Goal: Task Accomplishment & Management: Complete application form

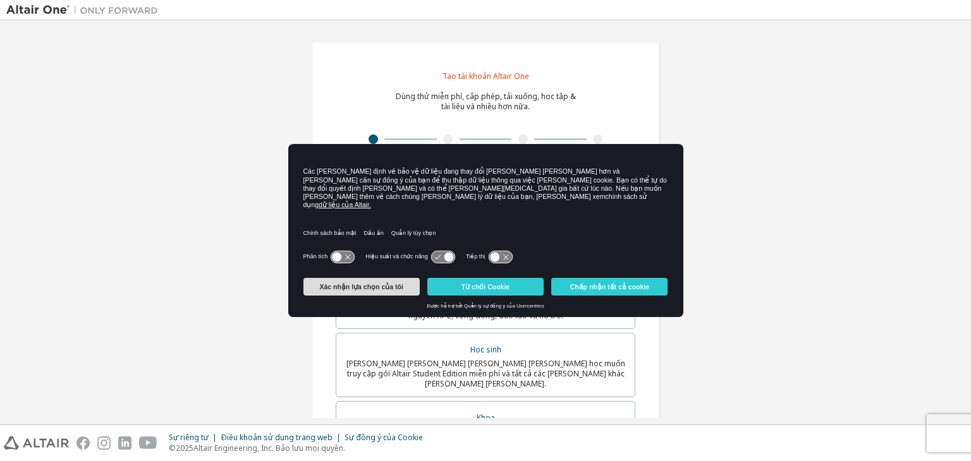
click at [356, 283] on font "Xác nhận lựa chọn của tôi" at bounding box center [360, 287] width 83 height 8
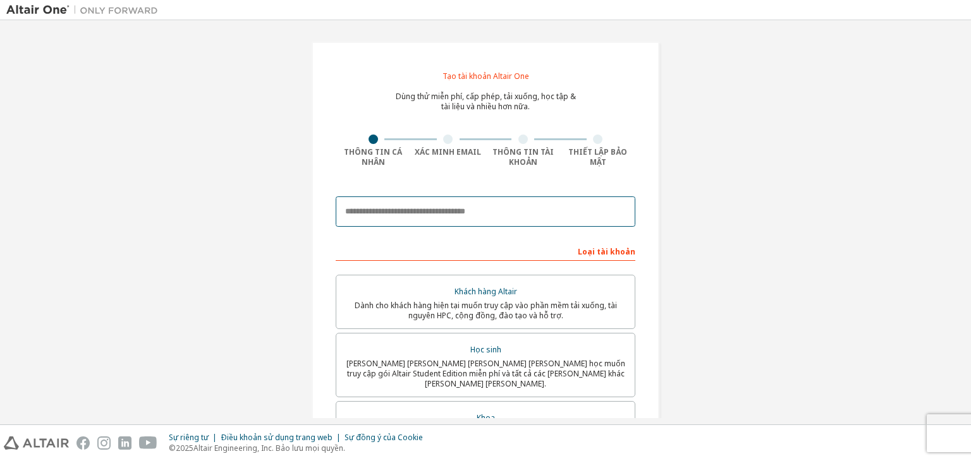
click at [393, 216] on input "email" at bounding box center [486, 212] width 300 height 30
click at [482, 212] on input "**********" at bounding box center [486, 212] width 300 height 30
type input "**********"
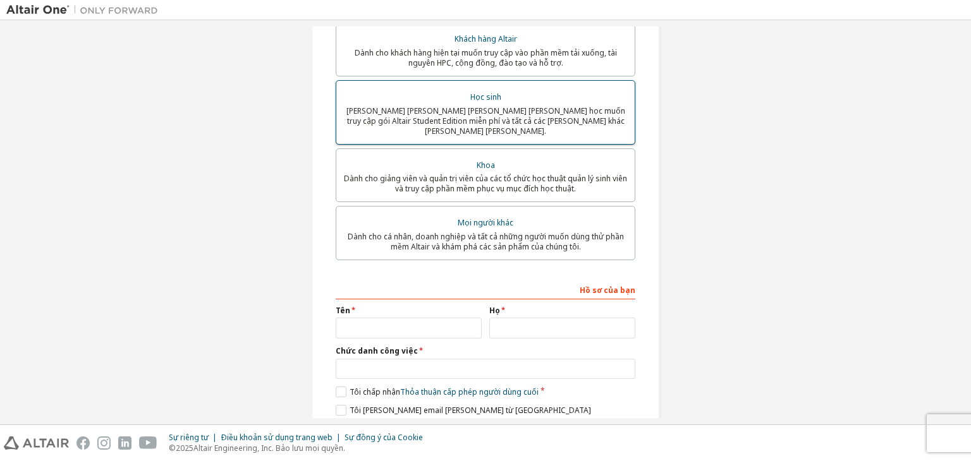
scroll to position [293, 0]
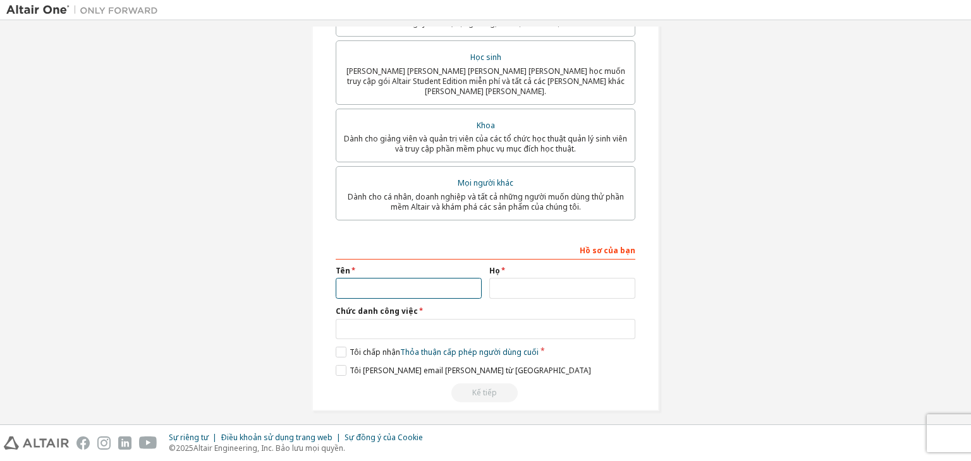
click at [421, 278] on input "text" at bounding box center [409, 288] width 146 height 21
type input "****"
click at [506, 269] on div "Họ" at bounding box center [562, 282] width 154 height 33
click at [506, 278] on input "text" at bounding box center [562, 288] width 146 height 21
click at [518, 279] on input "*********" at bounding box center [562, 288] width 146 height 21
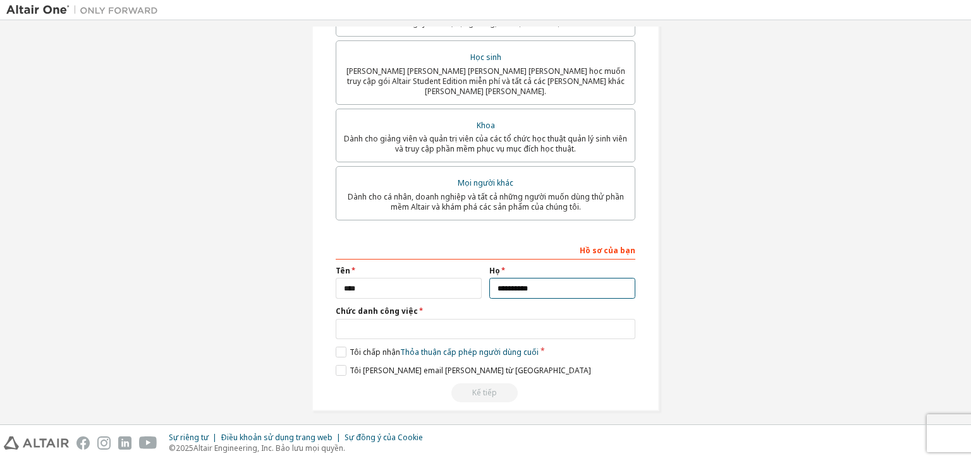
type input "**********"
click at [483, 326] on input "text" at bounding box center [486, 329] width 300 height 21
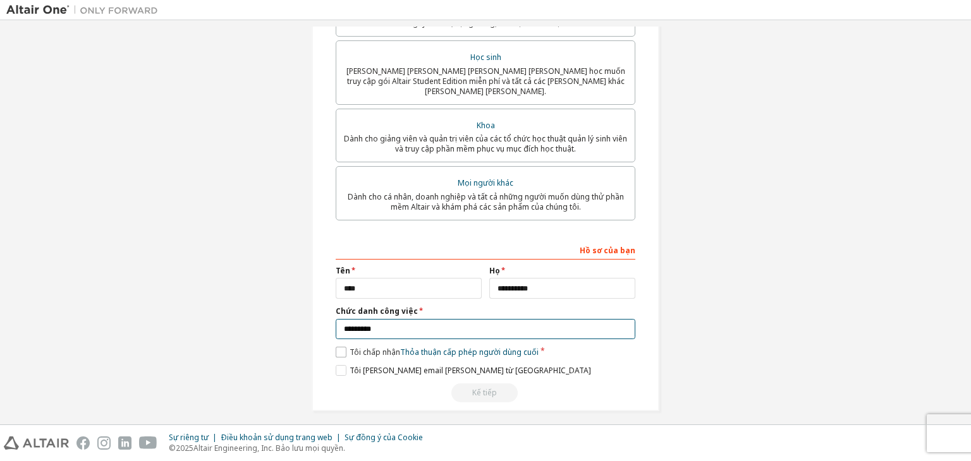
type input "*********"
click at [336, 347] on label "Tôi chấp nhận Thỏa thuận cấp phép người dùng cuối" at bounding box center [437, 352] width 203 height 11
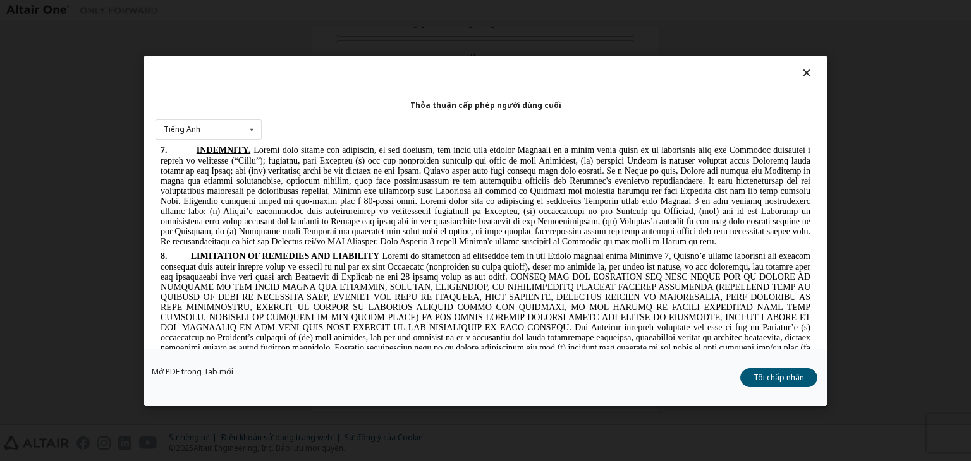
scroll to position [2126, 0]
click at [791, 384] on button "Tôi chấp nhận" at bounding box center [778, 377] width 77 height 19
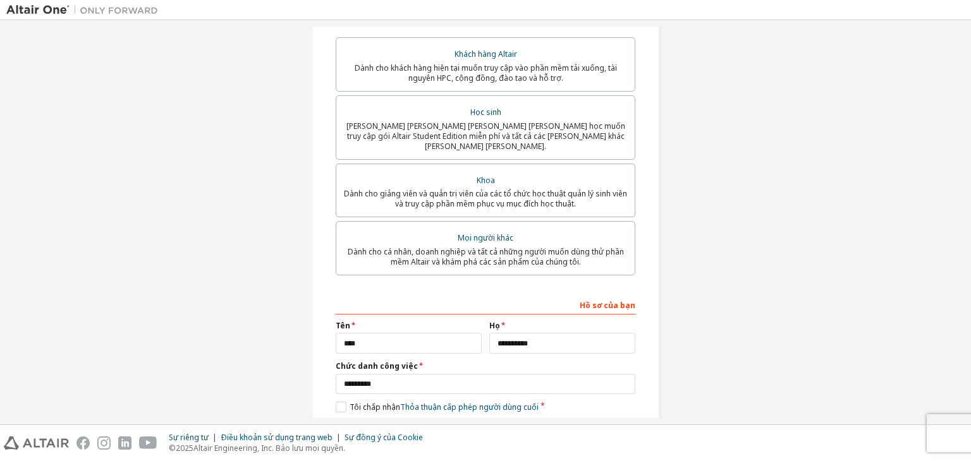
scroll to position [293, 0]
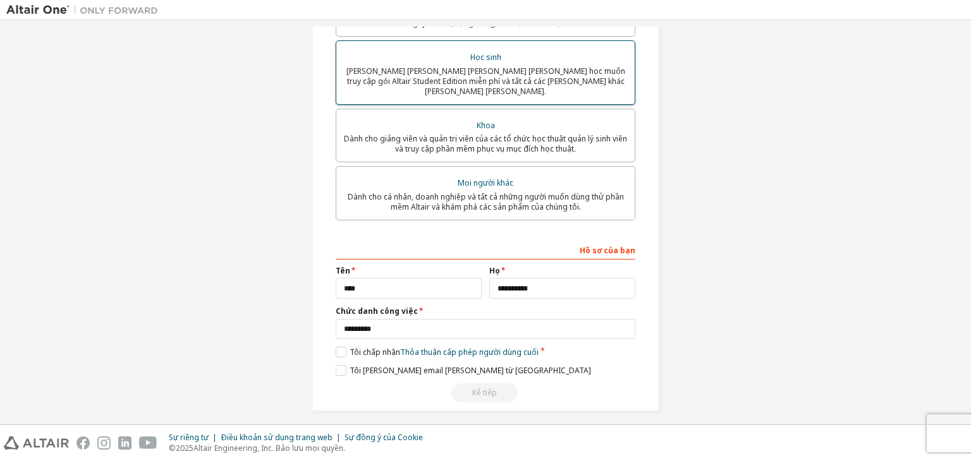
click at [494, 77] on font "[PERSON_NAME] [PERSON_NAME] [PERSON_NAME] [PERSON_NAME] học muốn truy cập gói A…" at bounding box center [485, 81] width 279 height 31
click at [340, 347] on label "Tôi chấp nhận Thỏa thuận cấp phép người dùng cuối Học thuật" at bounding box center [455, 352] width 239 height 11
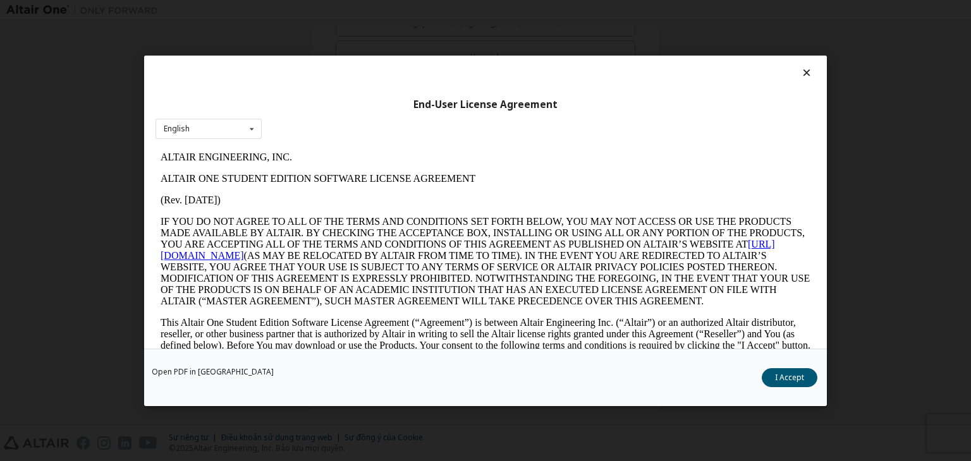
scroll to position [0, 0]
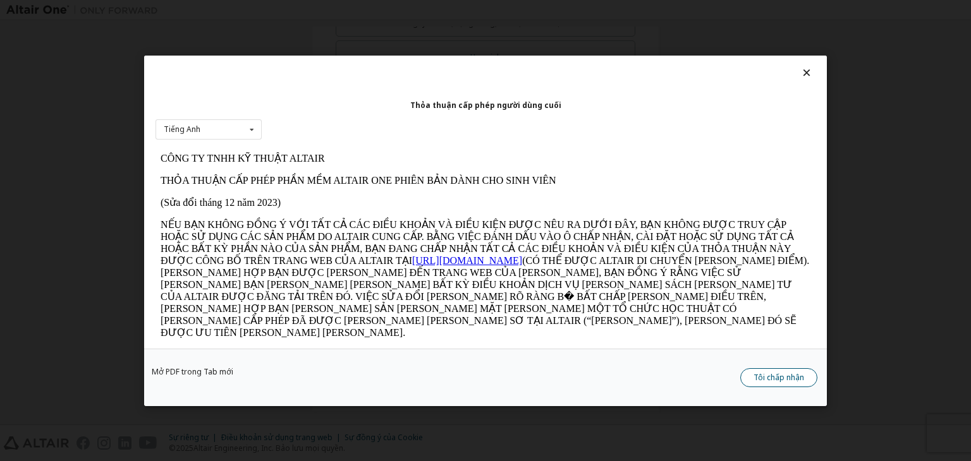
click at [778, 375] on font "Tôi chấp nhận" at bounding box center [778, 377] width 51 height 11
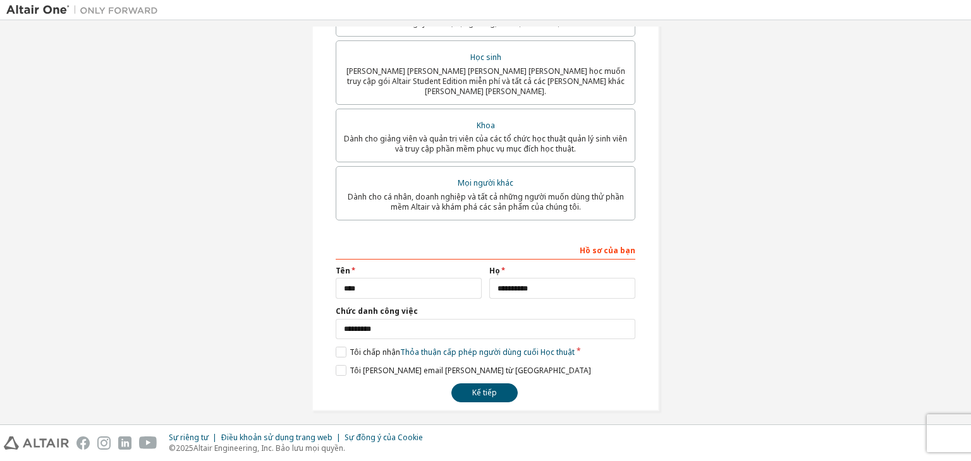
click at [486, 396] on div "**********" at bounding box center [486, 80] width 348 height 662
click at [483, 387] on font "Kế tiếp" at bounding box center [484, 392] width 25 height 11
click at [483, 387] on div "Kế tiếp" at bounding box center [486, 393] width 300 height 19
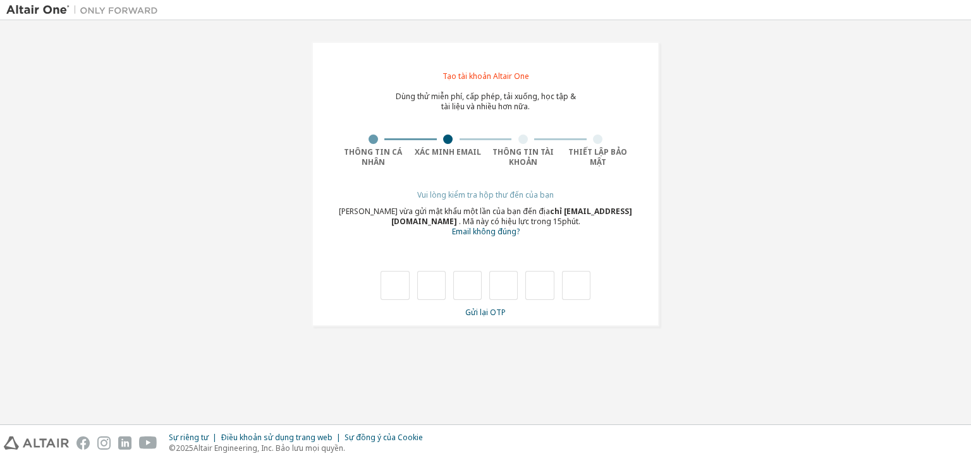
type input "*"
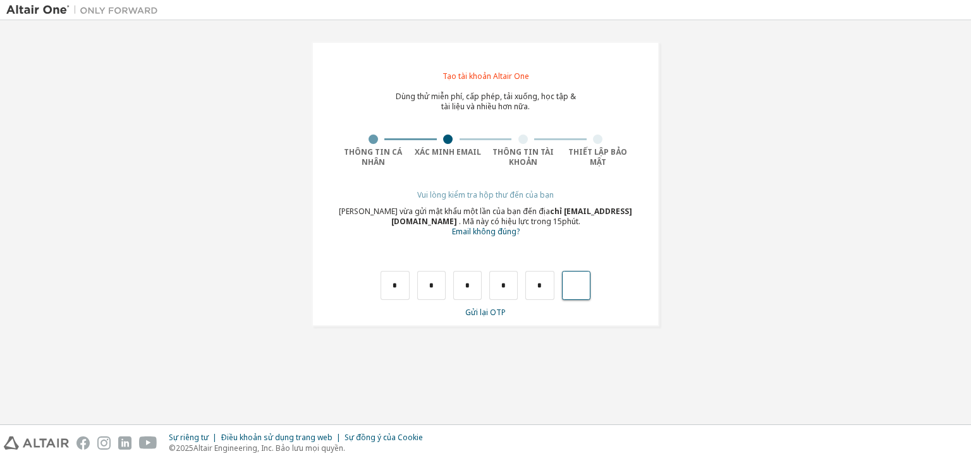
type input "*"
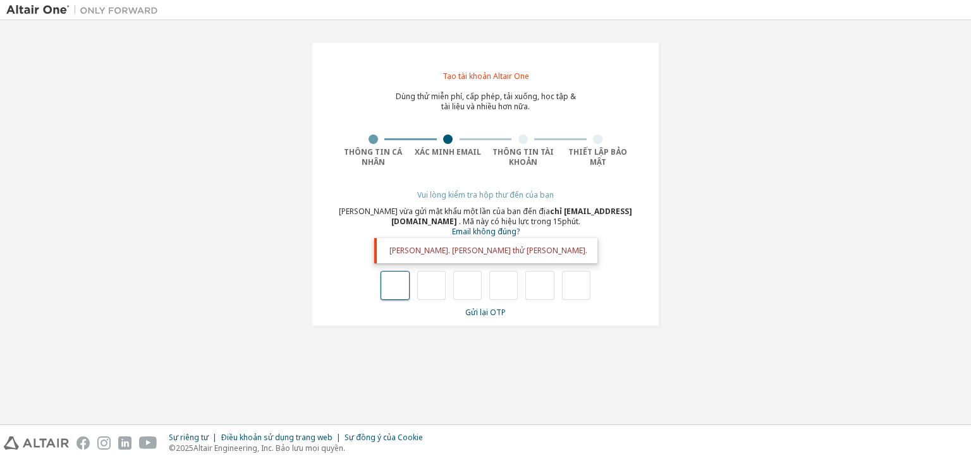
click at [400, 284] on input "text" at bounding box center [395, 285] width 28 height 29
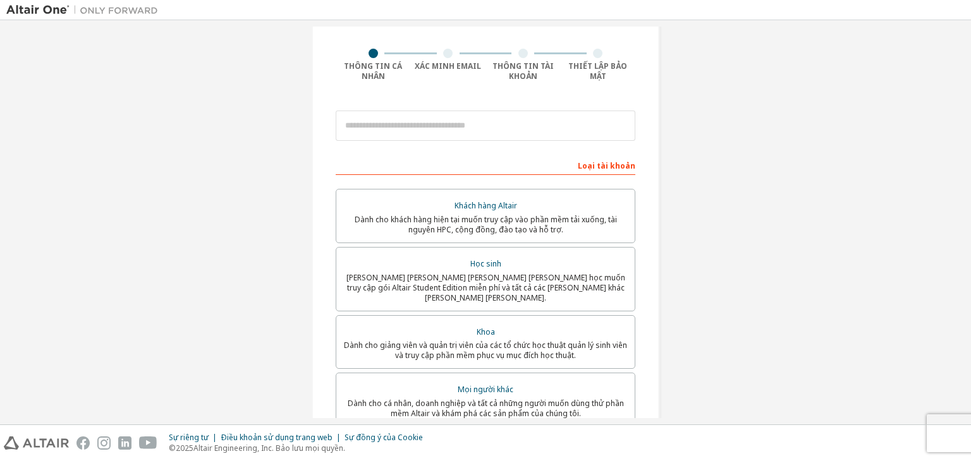
scroll to position [93, 0]
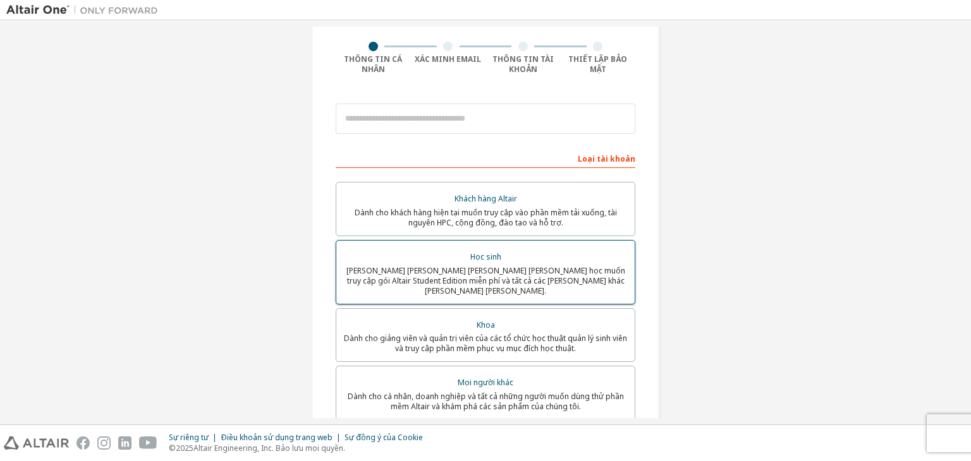
click at [461, 272] on font "[PERSON_NAME] sinh viên hiện đang theo học muốn truy cập gói Altair Student Edi…" at bounding box center [485, 280] width 279 height 31
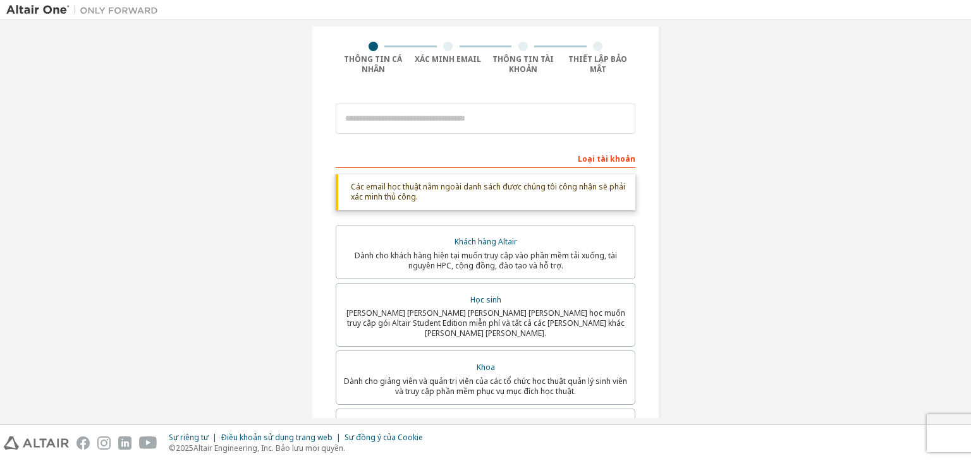
click at [458, 135] on div at bounding box center [486, 118] width 300 height 43
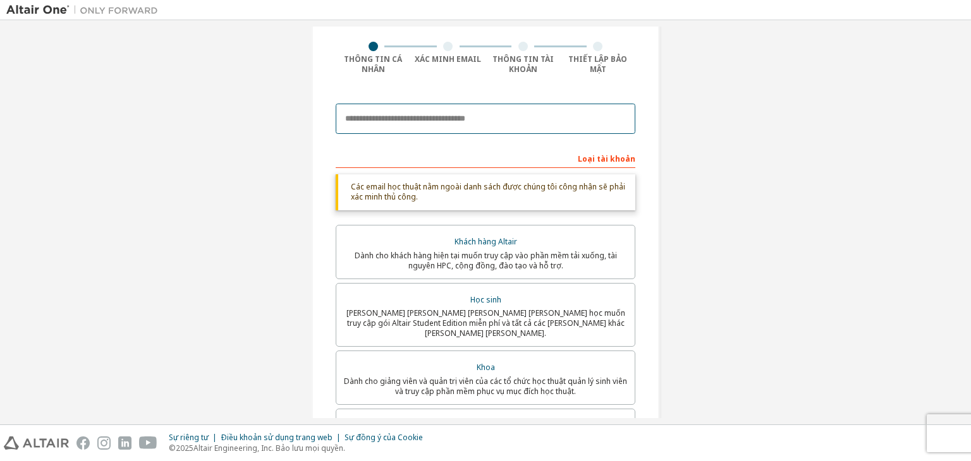
click at [450, 124] on input "email" at bounding box center [486, 119] width 300 height 30
type input "**********"
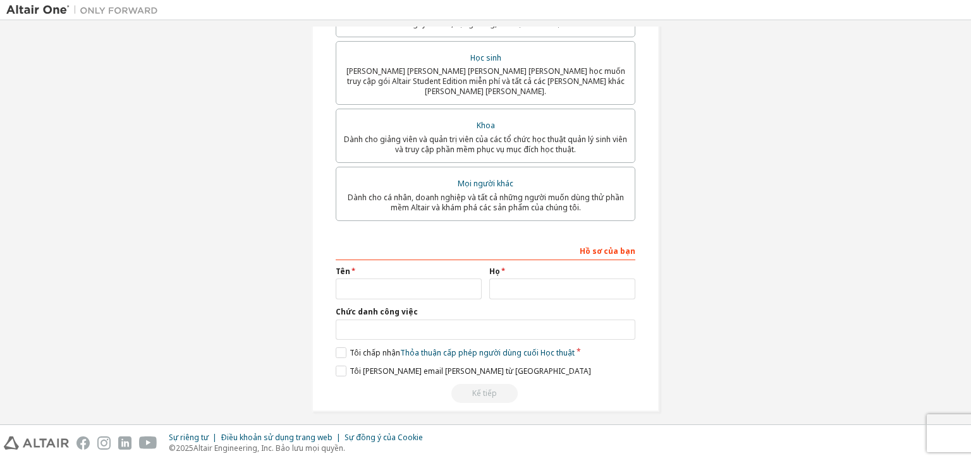
scroll to position [336, 0]
click at [405, 286] on input "text" at bounding box center [409, 287] width 146 height 21
click at [523, 278] on input "text" at bounding box center [562, 288] width 146 height 21
type input "**********"
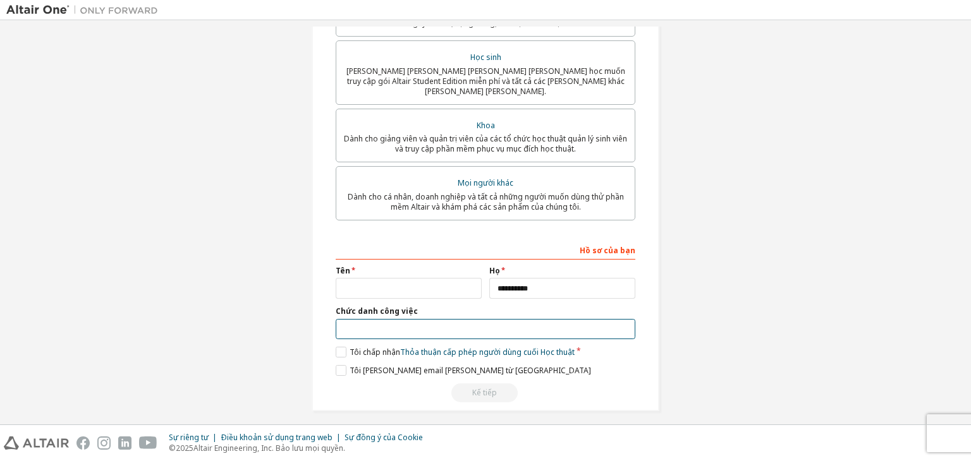
click at [477, 319] on input "text" at bounding box center [486, 329] width 300 height 21
type input "*********"
click at [339, 347] on label "Tôi chấp nhận Thỏa thuận cấp phép người dùng cuối Học thuật" at bounding box center [455, 352] width 239 height 11
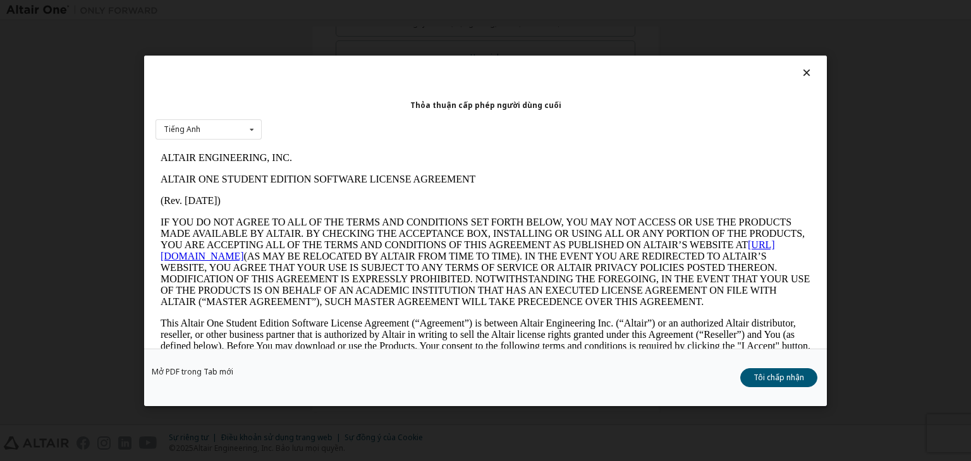
scroll to position [0, 0]
click at [783, 380] on font "Tôi chấp nhận" at bounding box center [778, 377] width 51 height 11
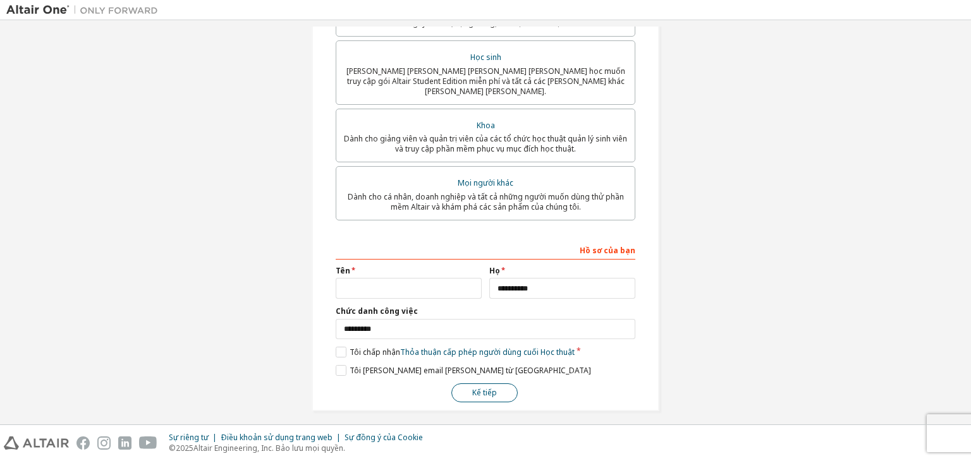
click at [491, 389] on font "Kế tiếp" at bounding box center [484, 392] width 25 height 11
click at [402, 285] on input "text" at bounding box center [409, 288] width 146 height 21
type input "****"
drag, startPoint x: 461, startPoint y: 375, endPoint x: 468, endPoint y: 382, distance: 9.9
click at [468, 382] on div "**********" at bounding box center [486, 322] width 300 height 164
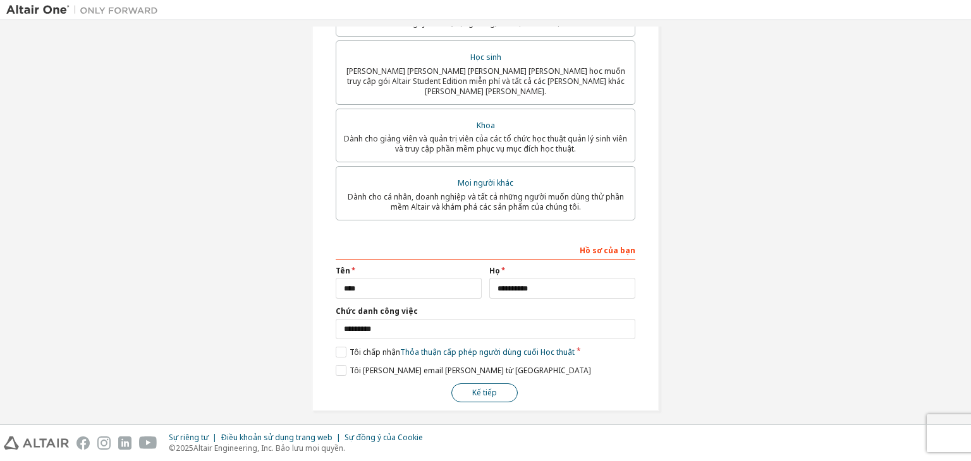
click at [468, 384] on button "Kế tiếp" at bounding box center [484, 393] width 66 height 19
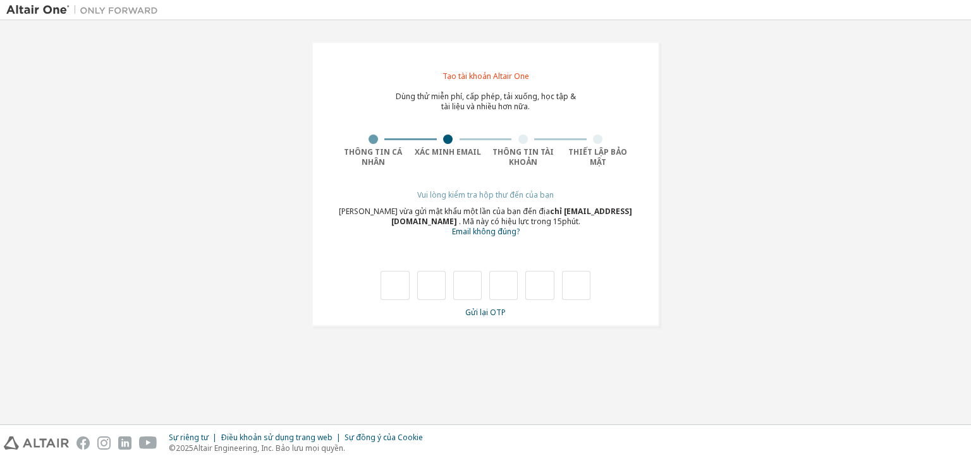
type input "*"
click at [435, 287] on input "*" at bounding box center [431, 285] width 28 height 29
type input "*"
click at [433, 274] on input "*" at bounding box center [431, 285] width 28 height 29
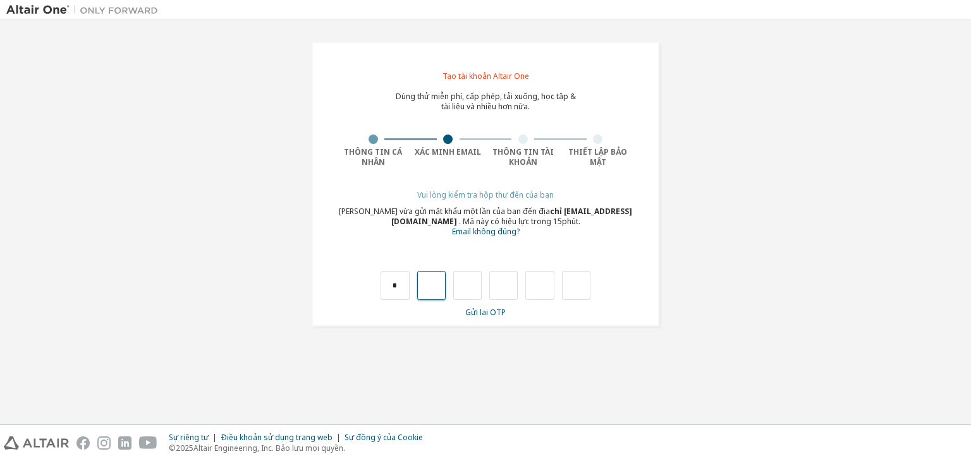
type input "*"
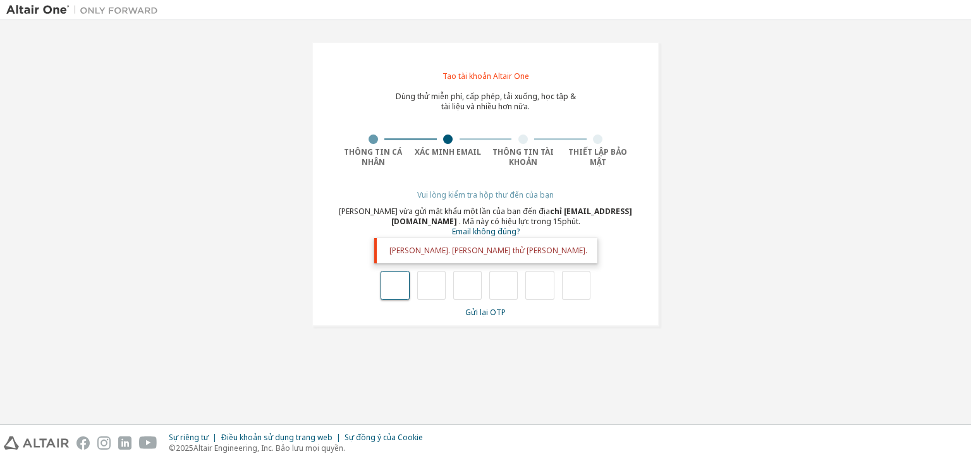
click at [408, 279] on input "text" at bounding box center [395, 285] width 28 height 29
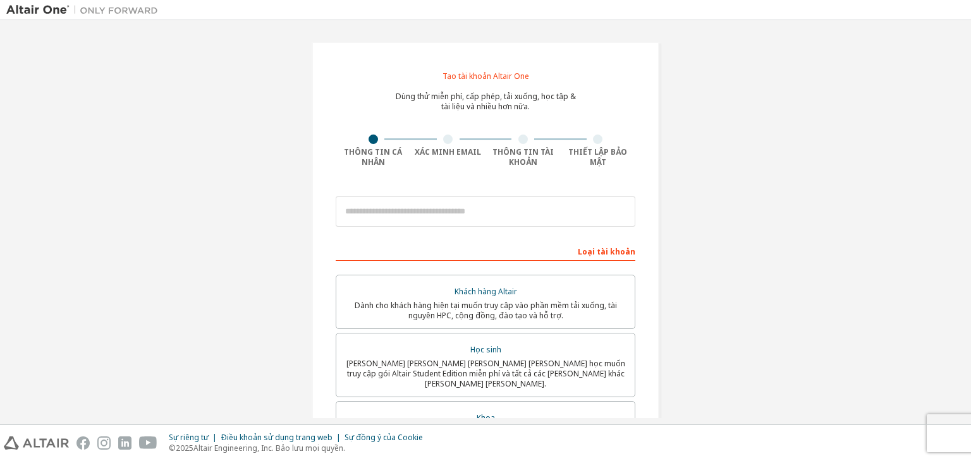
click at [355, 190] on div at bounding box center [486, 211] width 300 height 43
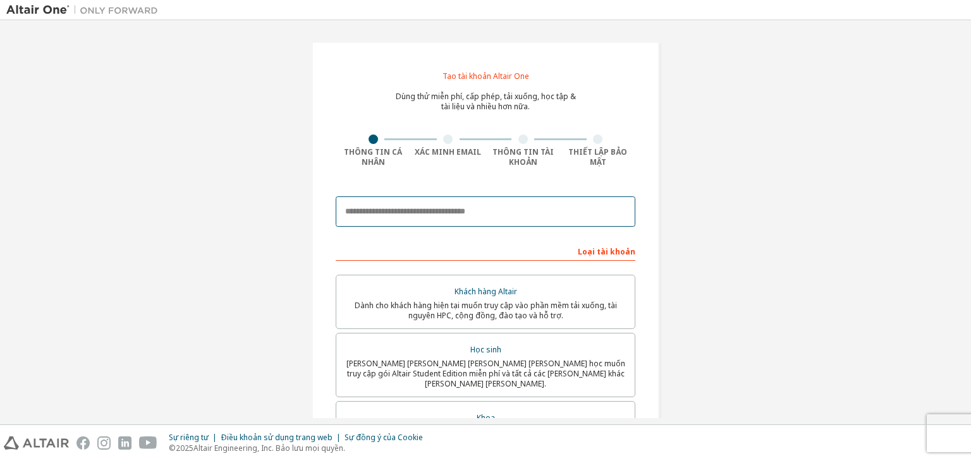
click at [356, 208] on input "email" at bounding box center [486, 212] width 300 height 30
type input "**********"
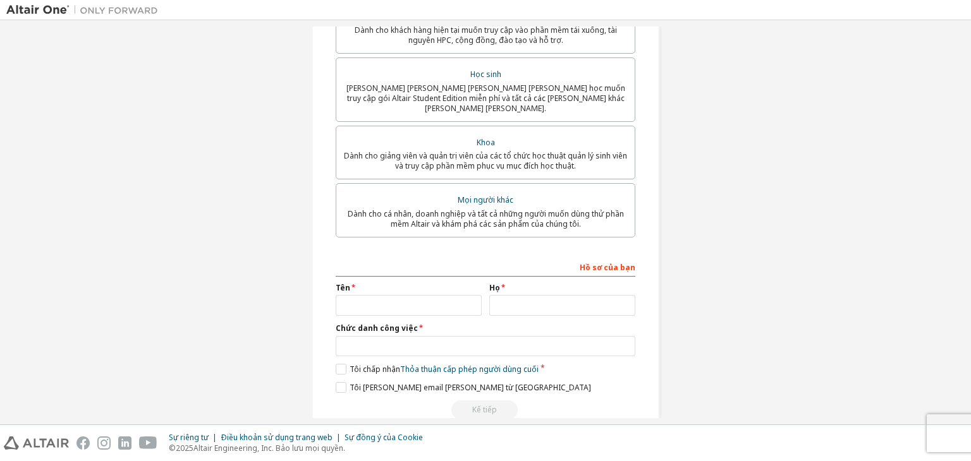
scroll to position [277, 0]
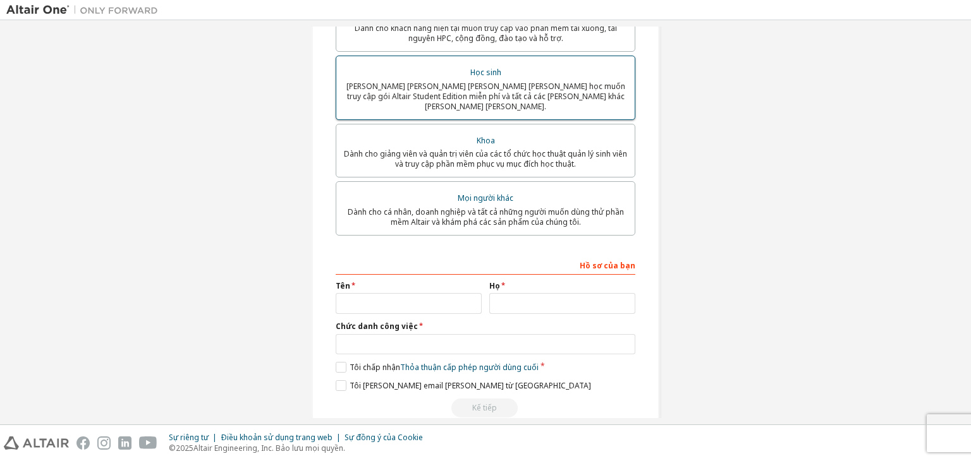
click at [467, 81] on font "[PERSON_NAME] sinh viên hiện đang theo học muốn truy cập gói Altair Student Edi…" at bounding box center [485, 96] width 279 height 31
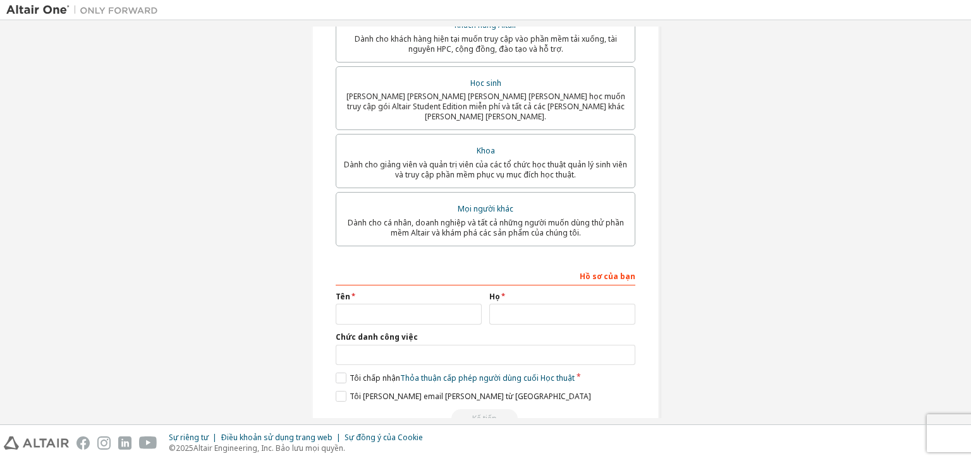
scroll to position [321, 0]
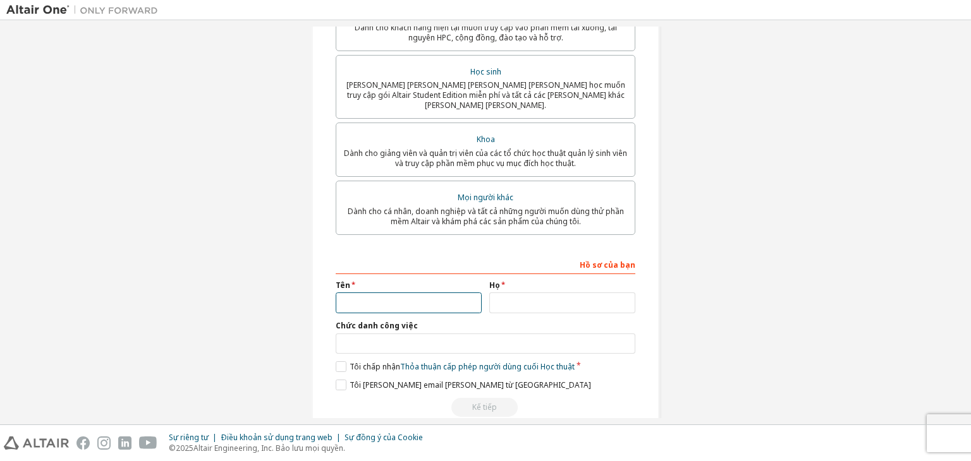
click at [411, 293] on input "text" at bounding box center [409, 303] width 146 height 21
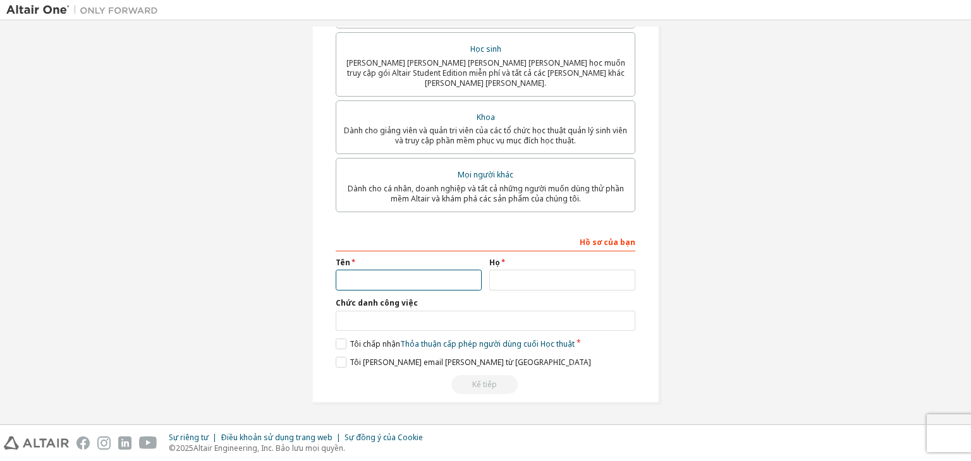
scroll to position [277, 0]
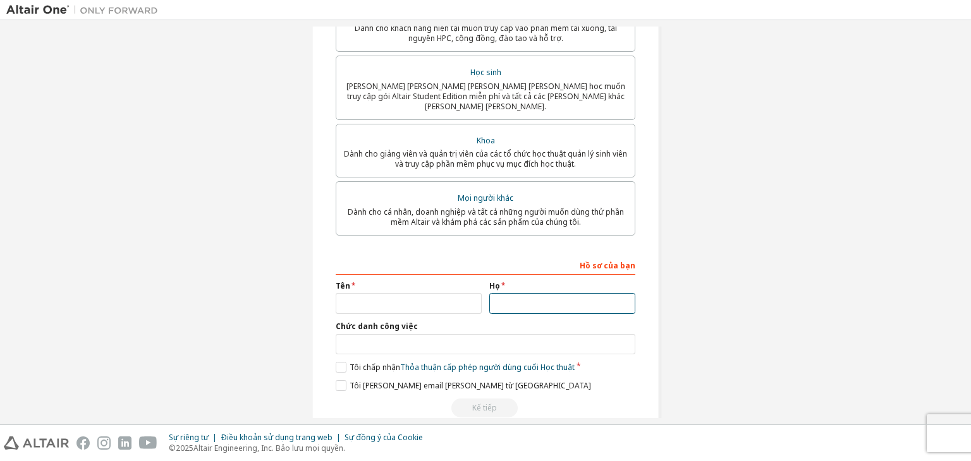
click at [519, 296] on input "text" at bounding box center [562, 303] width 146 height 21
type input "**********"
click at [435, 281] on label "Tên" at bounding box center [409, 286] width 146 height 10
click at [432, 293] on input "text" at bounding box center [409, 303] width 146 height 21
type input "****"
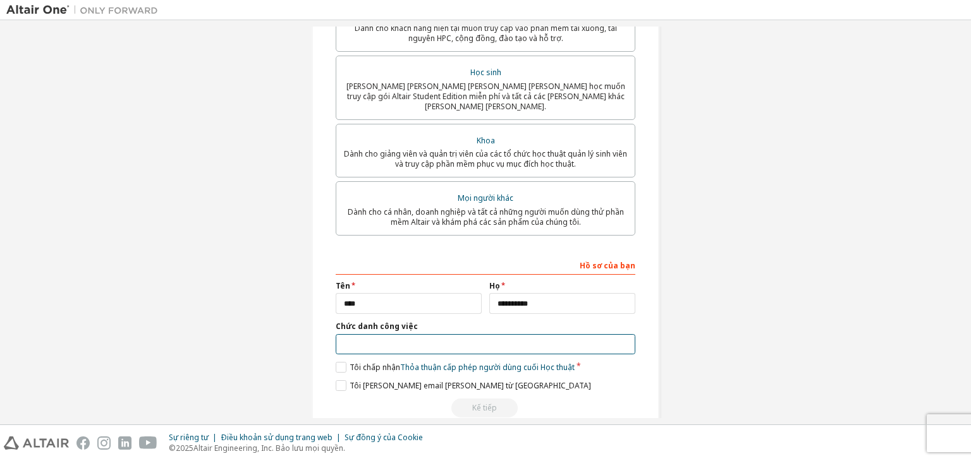
click at [420, 334] on input "text" at bounding box center [486, 344] width 300 height 21
type input "*********"
click at [341, 362] on label "Tôi chấp nhận Thỏa thuận cấp phép người dùng cuối Học thuật" at bounding box center [455, 367] width 239 height 11
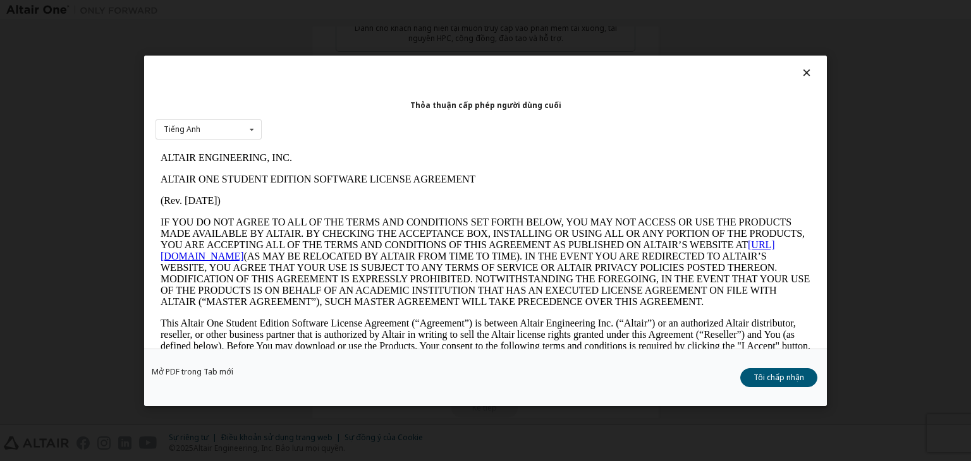
scroll to position [0, 0]
click at [779, 379] on font "Tôi chấp nhận" at bounding box center [778, 377] width 51 height 11
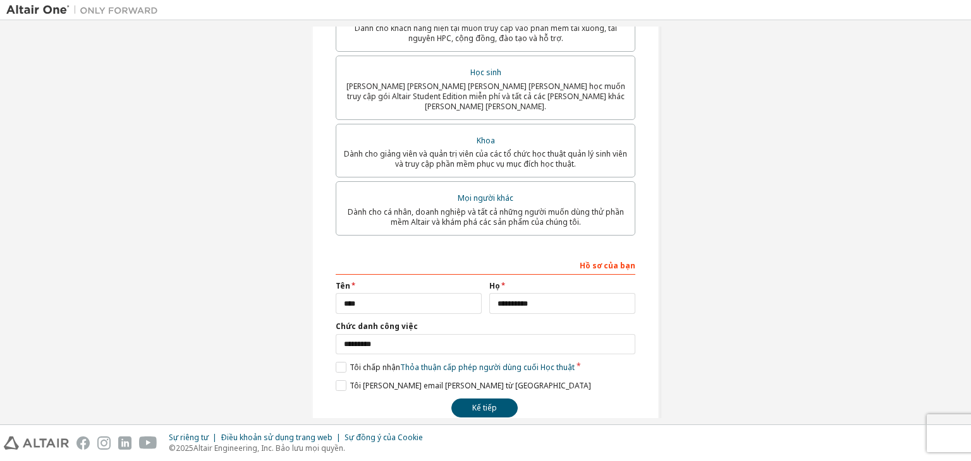
click at [494, 410] on div "**********" at bounding box center [486, 95] width 348 height 662
click at [494, 408] on button "Kế tiếp" at bounding box center [484, 408] width 66 height 19
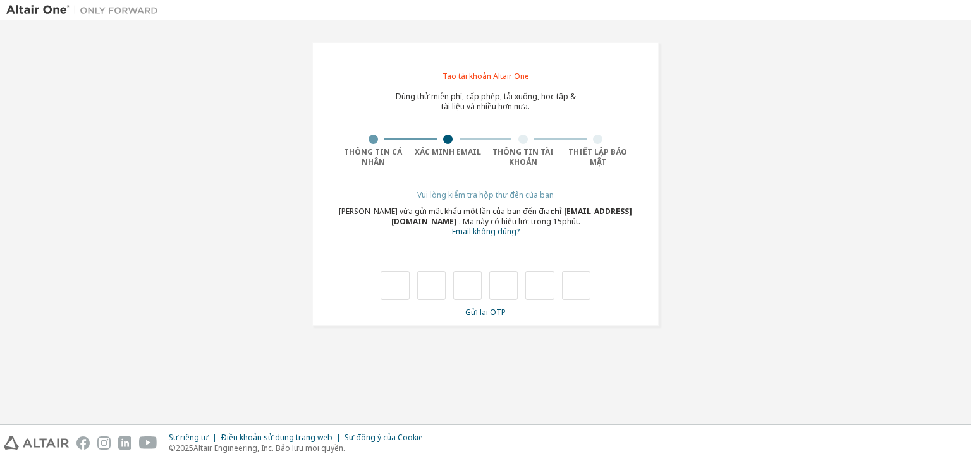
type input "*"
click at [438, 281] on input "*" at bounding box center [431, 285] width 28 height 29
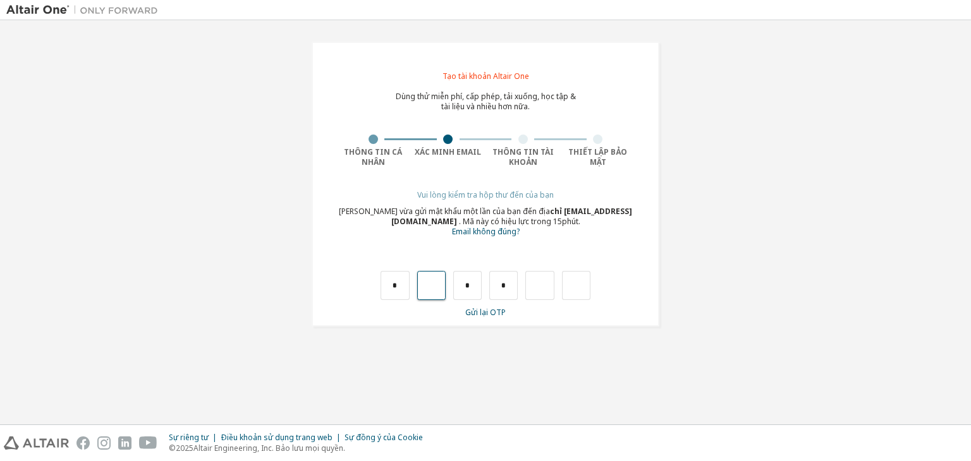
type input "*"
click at [401, 279] on input "*" at bounding box center [395, 285] width 28 height 29
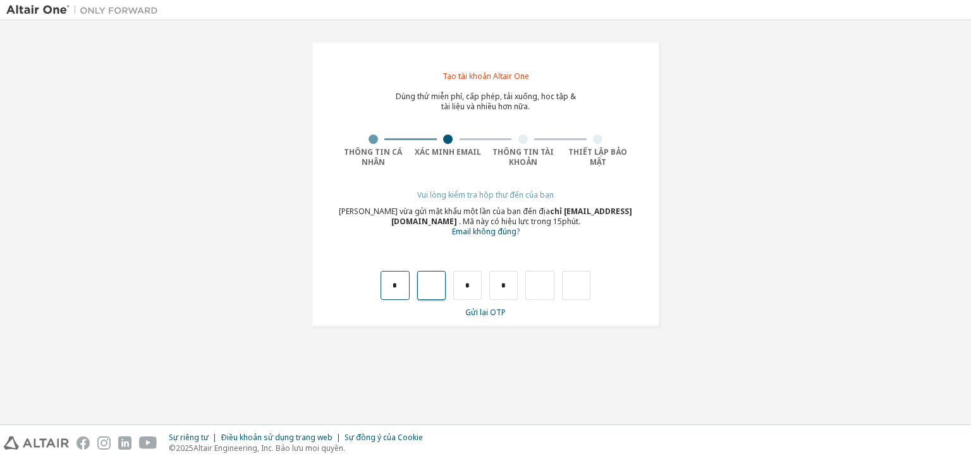
type input "*"
click at [403, 273] on input "*" at bounding box center [395, 285] width 28 height 29
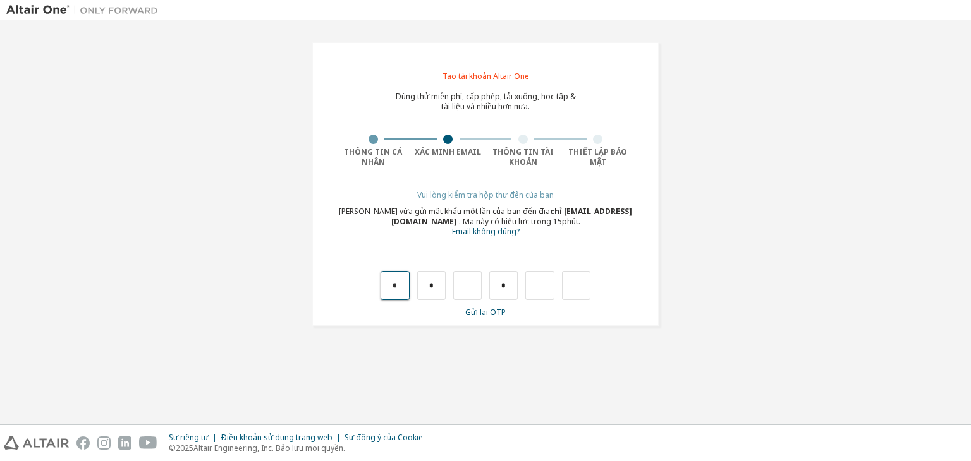
click at [399, 281] on input "*" at bounding box center [395, 285] width 28 height 29
type input "*"
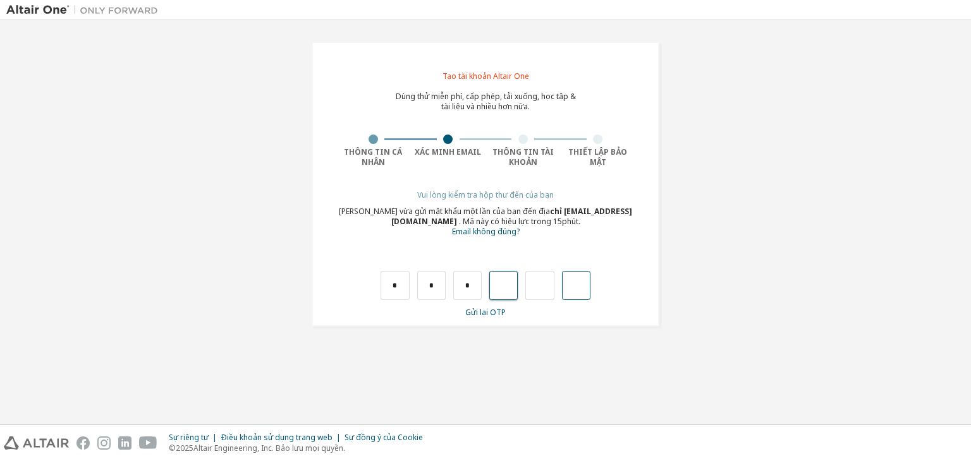
type input "*"
click at [442, 283] on input "*" at bounding box center [431, 285] width 28 height 29
type input "*"
click at [430, 284] on input "*" at bounding box center [431, 285] width 28 height 29
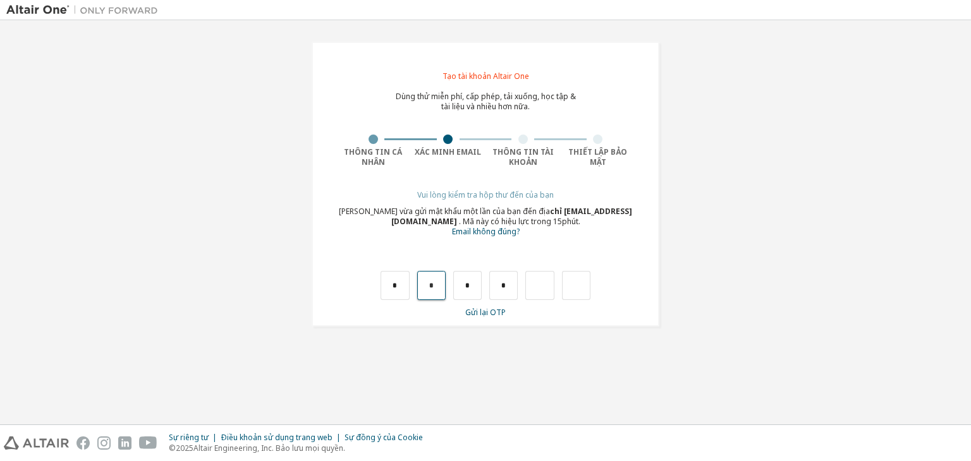
click at [430, 284] on input "*" at bounding box center [431, 285] width 28 height 29
type input "*"
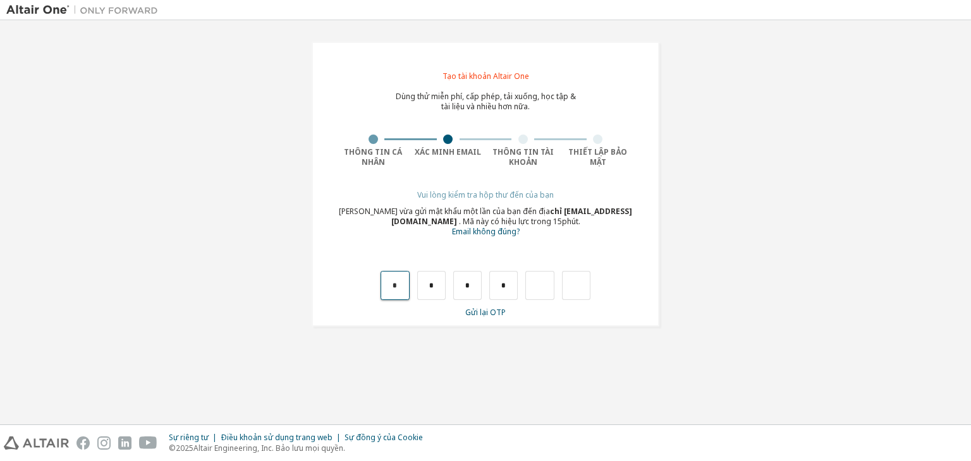
click at [401, 281] on input "*" at bounding box center [395, 285] width 28 height 29
type input "*"
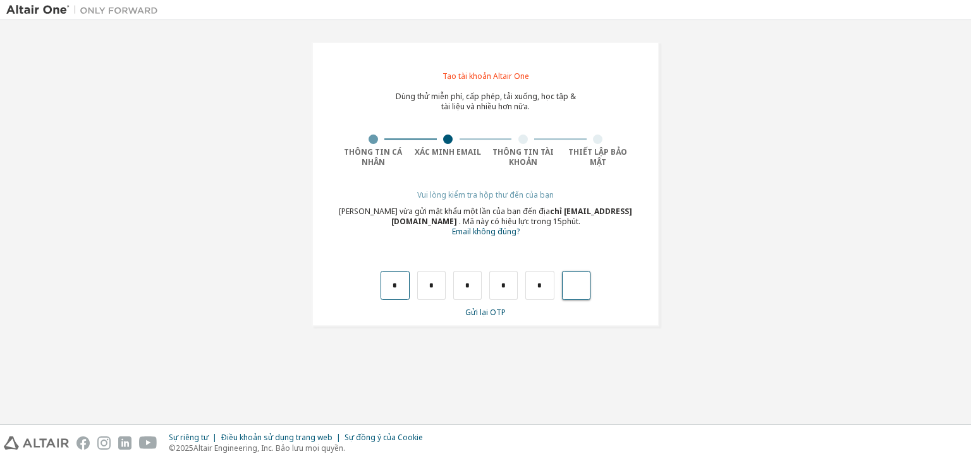
type input "*"
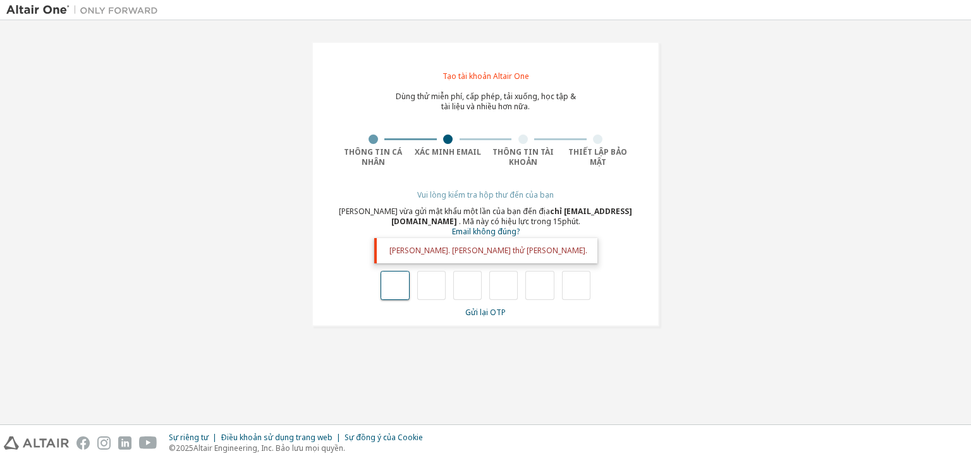
click at [409, 281] on input "text" at bounding box center [395, 285] width 28 height 29
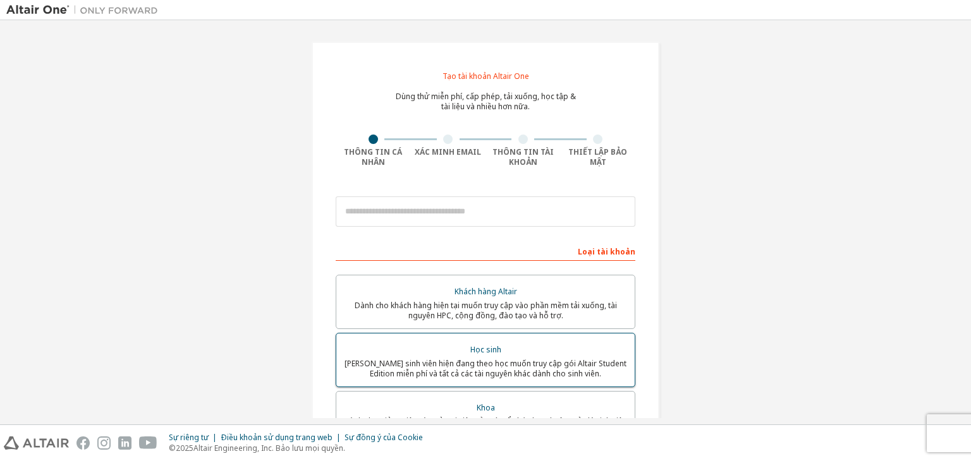
click at [420, 362] on font "[PERSON_NAME] sinh viên hiện đang theo học muốn truy cập gói Altair Student Edi…" at bounding box center [485, 368] width 282 height 21
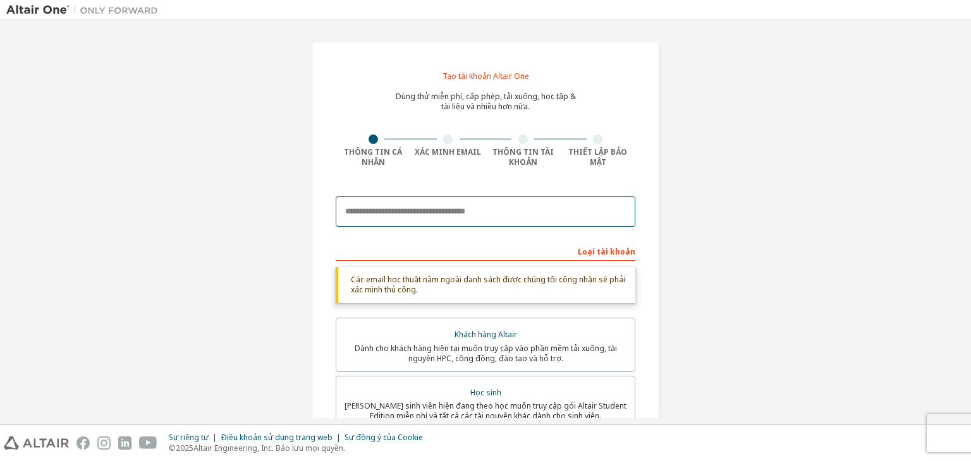
click at [435, 206] on input "email" at bounding box center [486, 212] width 300 height 30
type input "**********"
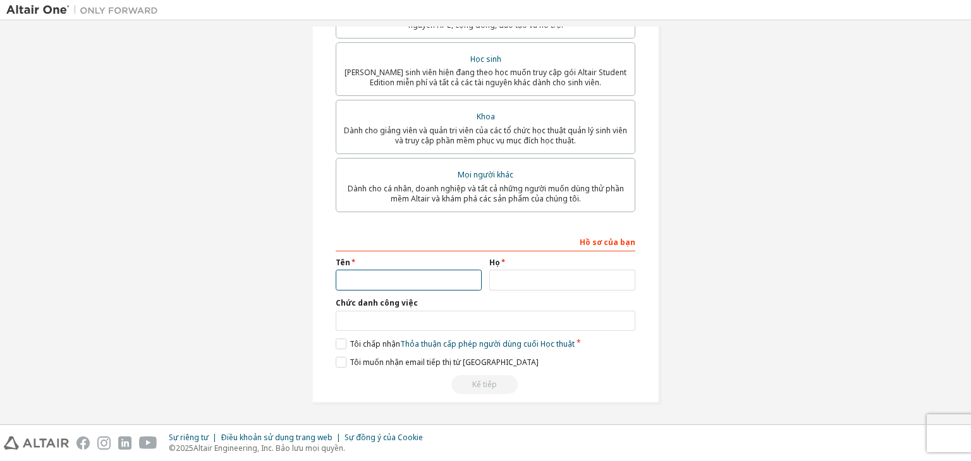
click at [432, 277] on input "text" at bounding box center [409, 280] width 146 height 21
type input "****"
click at [530, 277] on input "text" at bounding box center [562, 280] width 146 height 21
type input "**********"
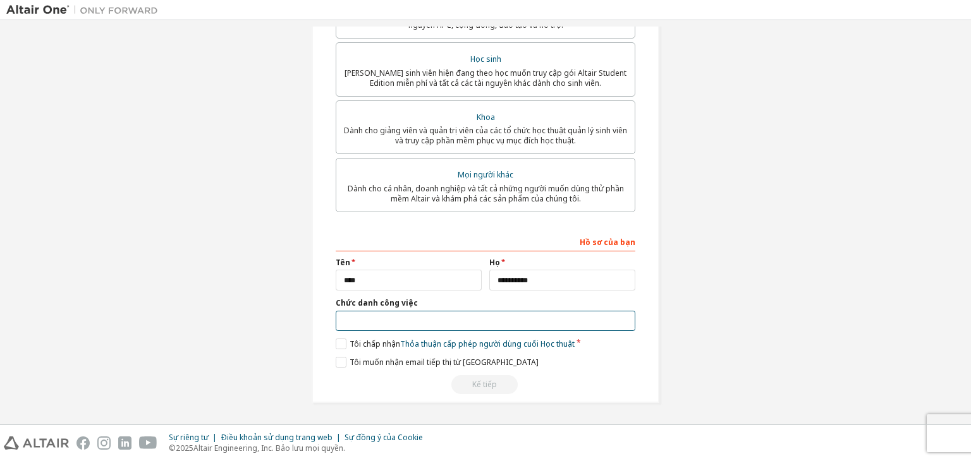
click at [535, 320] on input "text" at bounding box center [486, 321] width 300 height 21
type input "*********"
click at [350, 342] on font "Tôi chấp nhận" at bounding box center [375, 344] width 51 height 11
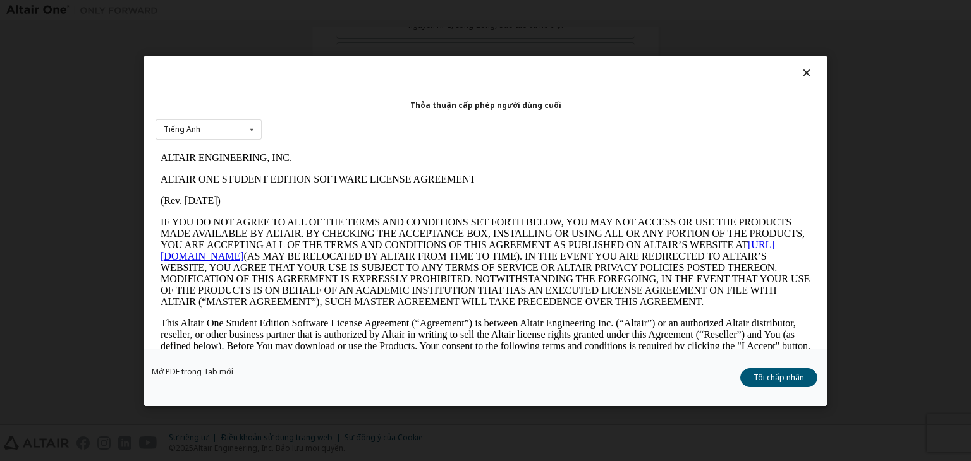
scroll to position [0, 0]
click at [786, 370] on button "Tôi chấp nhận" at bounding box center [778, 377] width 77 height 19
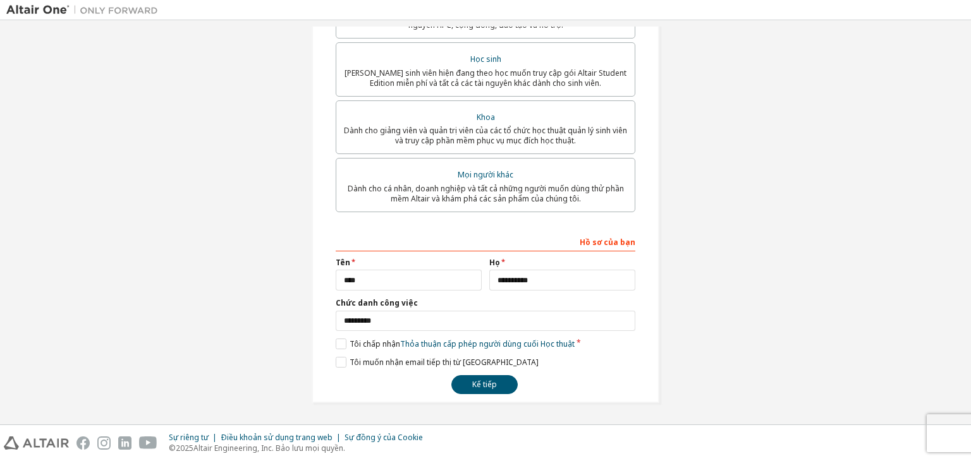
click at [465, 399] on div "**********" at bounding box center [486, 77] width 348 height 652
click at [466, 389] on button "Kế tiếp" at bounding box center [484, 384] width 66 height 19
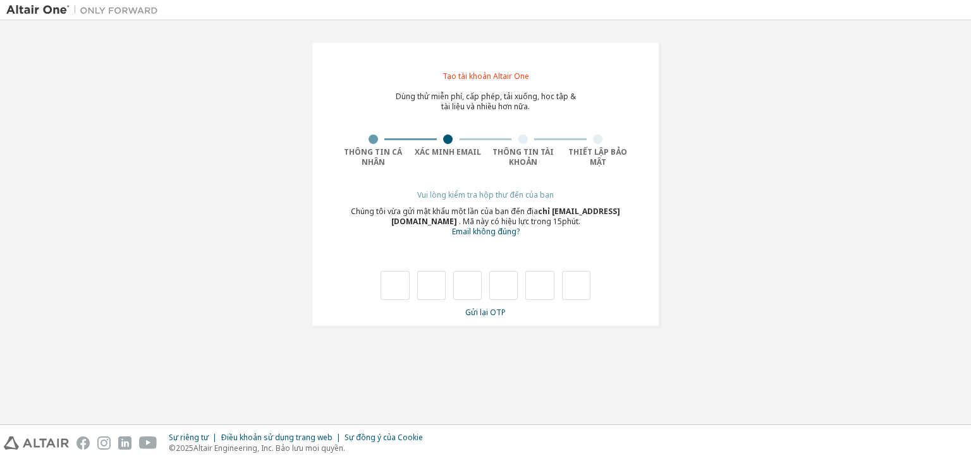
type input "*"
click at [437, 280] on input "*" at bounding box center [431, 285] width 28 height 29
type input "*"
click at [432, 281] on input "*" at bounding box center [431, 285] width 28 height 29
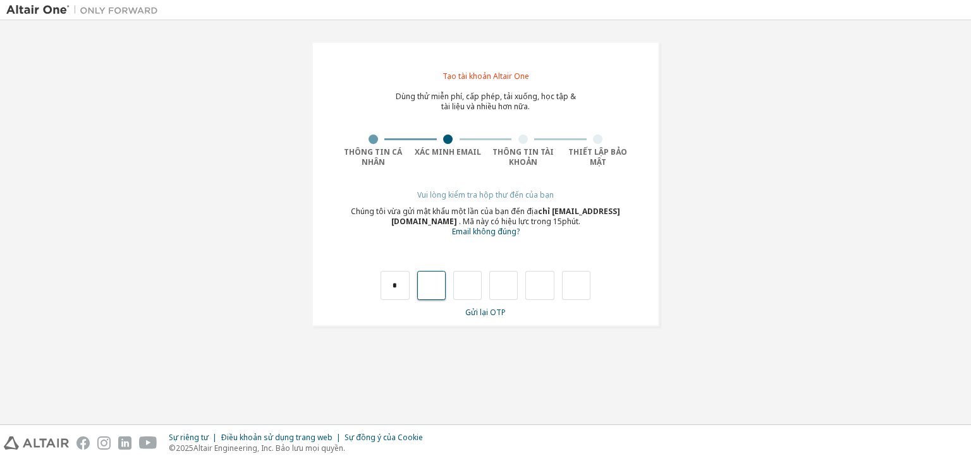
type input "*"
click at [472, 289] on input "*" at bounding box center [467, 285] width 28 height 29
type input "*"
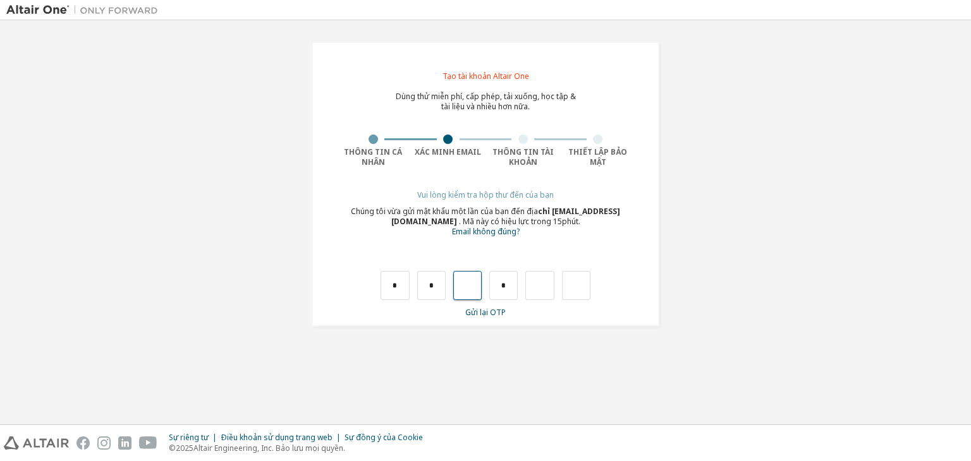
type input "*"
click at [474, 279] on input "*" at bounding box center [467, 285] width 28 height 29
type input "*"
click at [441, 283] on input "*" at bounding box center [431, 285] width 28 height 29
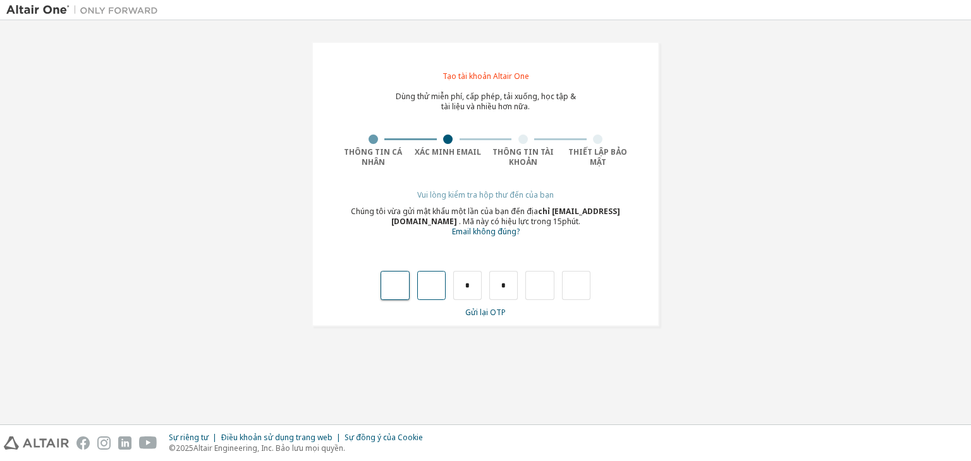
type input "*"
click at [403, 284] on input "*" at bounding box center [395, 285] width 28 height 29
type input "*"
click at [547, 285] on input "text" at bounding box center [539, 285] width 28 height 29
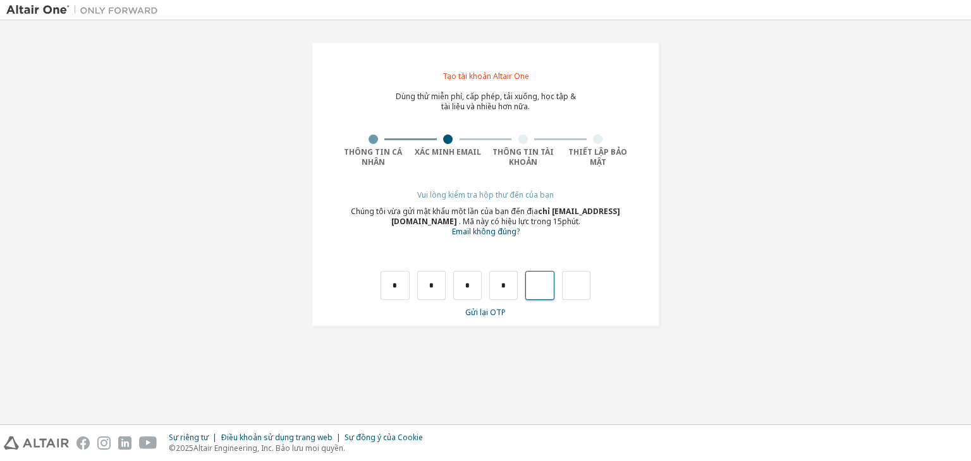
type input "*"
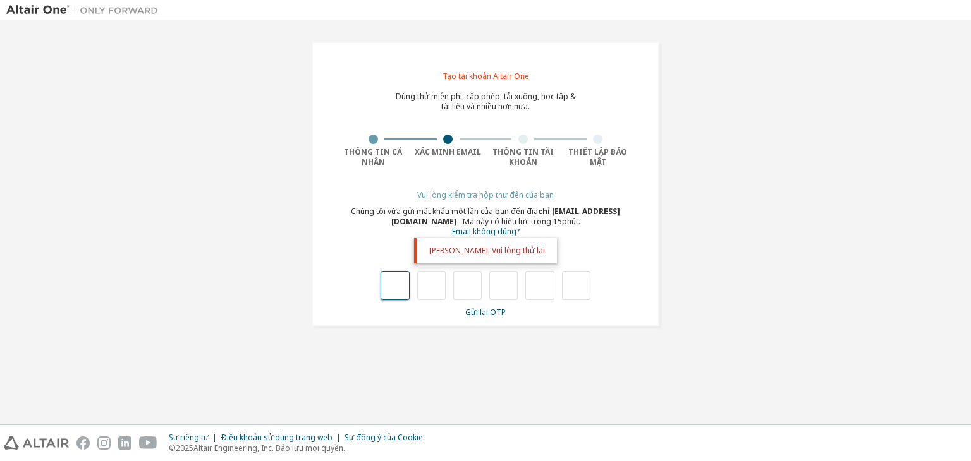
click at [387, 277] on input "text" at bounding box center [395, 285] width 28 height 29
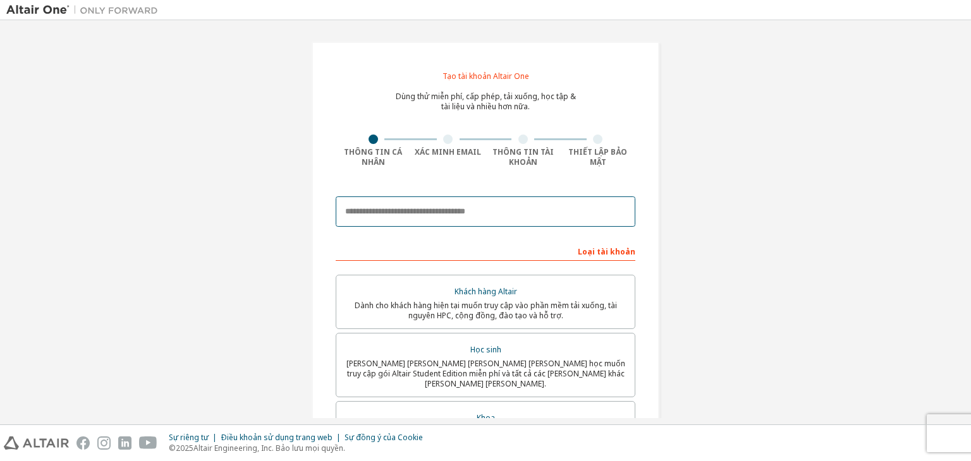
click at [394, 207] on input "email" at bounding box center [486, 212] width 300 height 30
type input "**********"
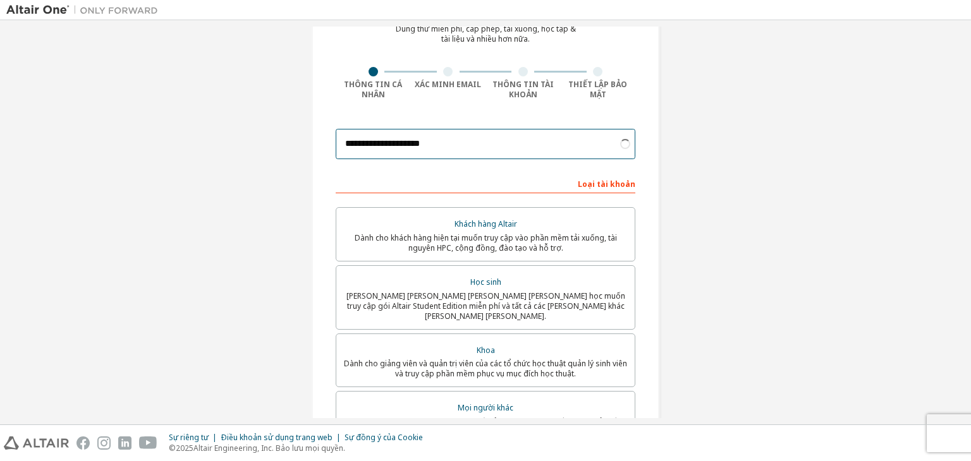
scroll to position [68, 0]
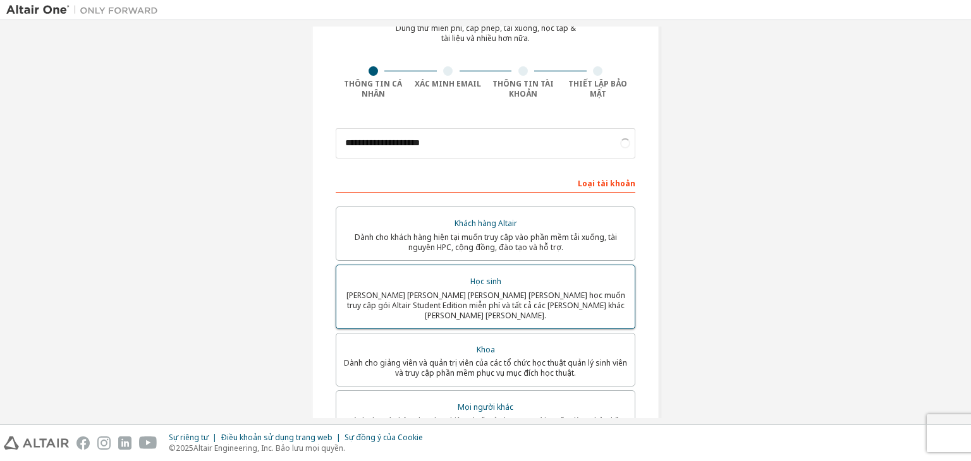
click at [440, 267] on label "Học sinh Dành cho sinh viên hiện đang theo học muốn truy cập gói Altair Student…" at bounding box center [486, 297] width 300 height 64
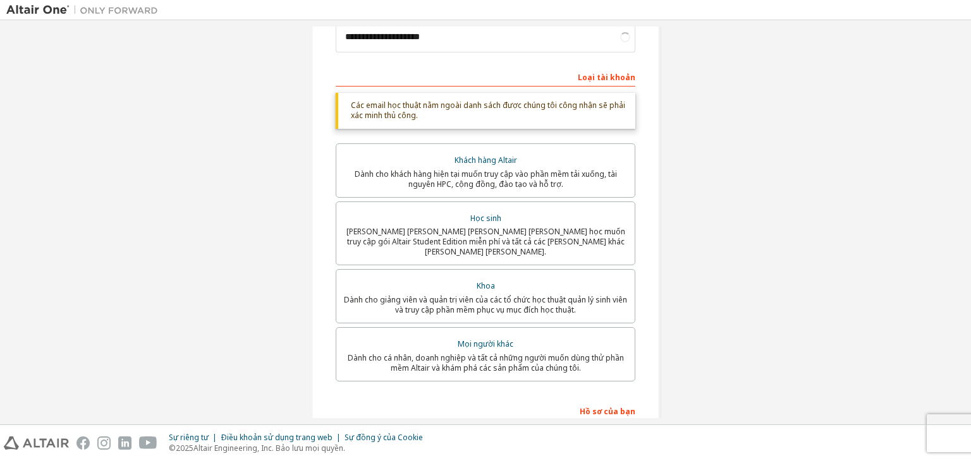
scroll to position [336, 0]
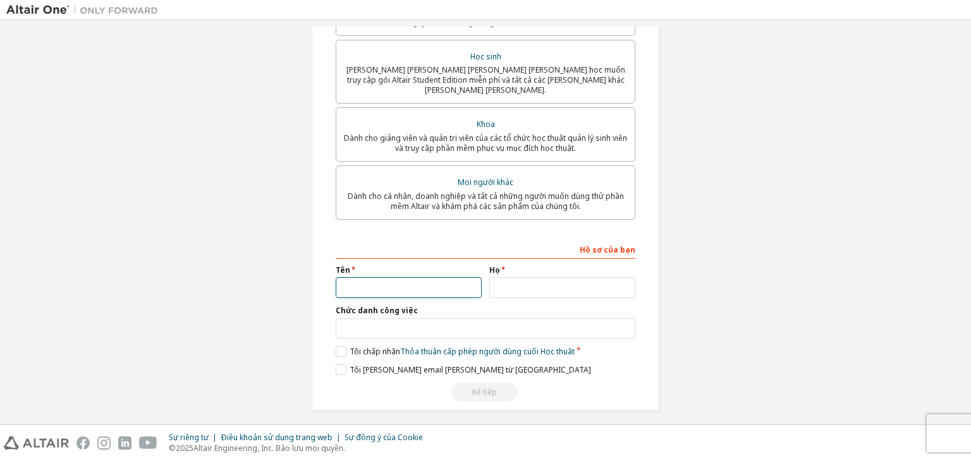
click at [401, 277] on input "text" at bounding box center [409, 287] width 146 height 21
click at [522, 286] on input "text" at bounding box center [562, 287] width 146 height 21
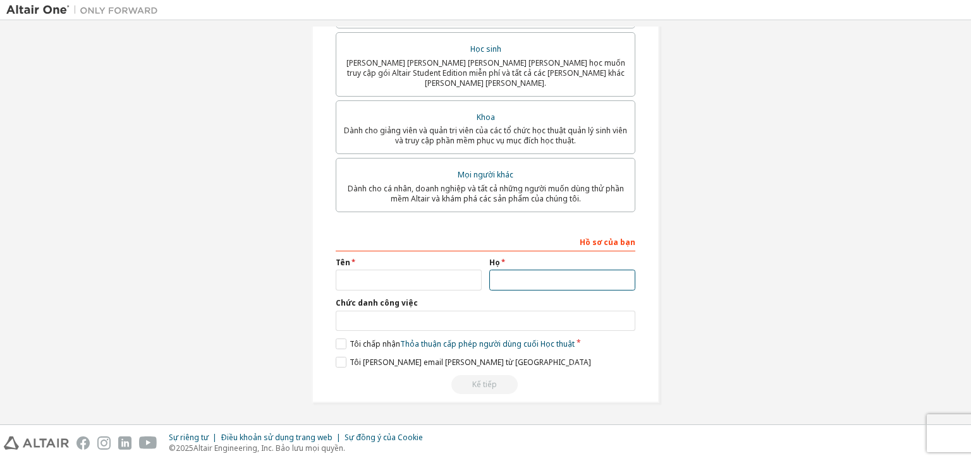
scroll to position [293, 0]
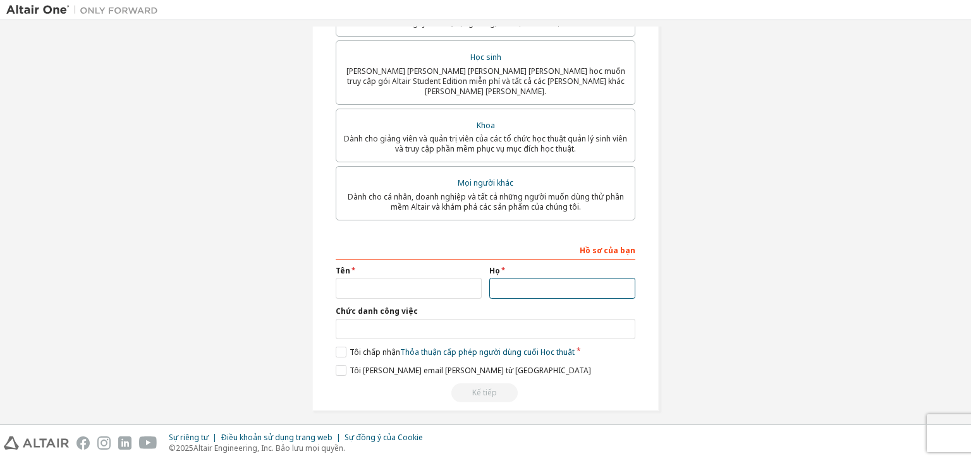
type input "**********"
click at [429, 278] on input "text" at bounding box center [409, 288] width 146 height 21
type input "****"
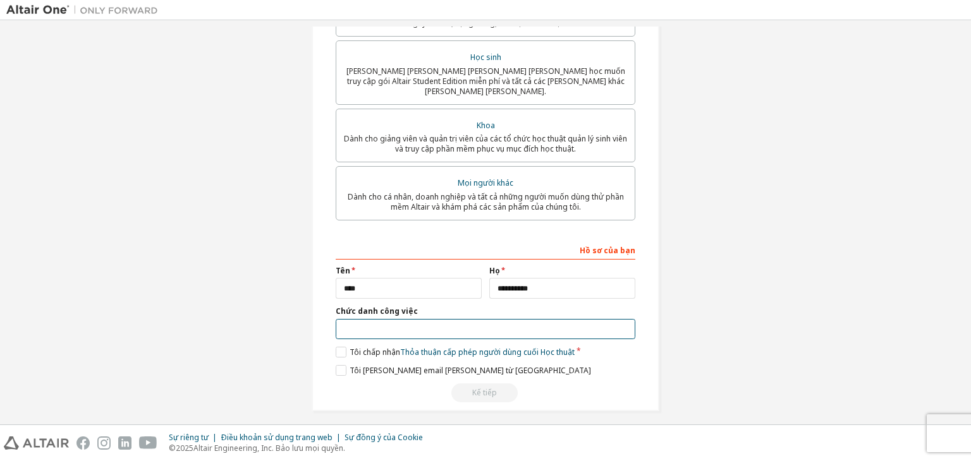
click at [424, 319] on input "text" at bounding box center [486, 329] width 300 height 21
type input "*********"
click at [417, 352] on div "**********" at bounding box center [486, 322] width 300 height 164
click at [343, 347] on label "Tôi chấp nhận Thỏa thuận cấp phép người dùng cuối Học thuật" at bounding box center [455, 352] width 239 height 11
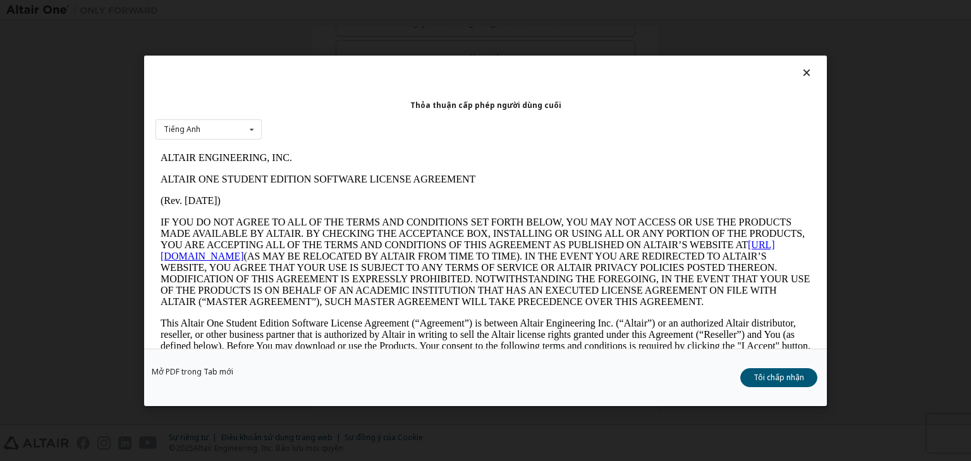
scroll to position [0, 0]
click at [755, 379] on font "Tôi chấp nhận" at bounding box center [778, 377] width 51 height 11
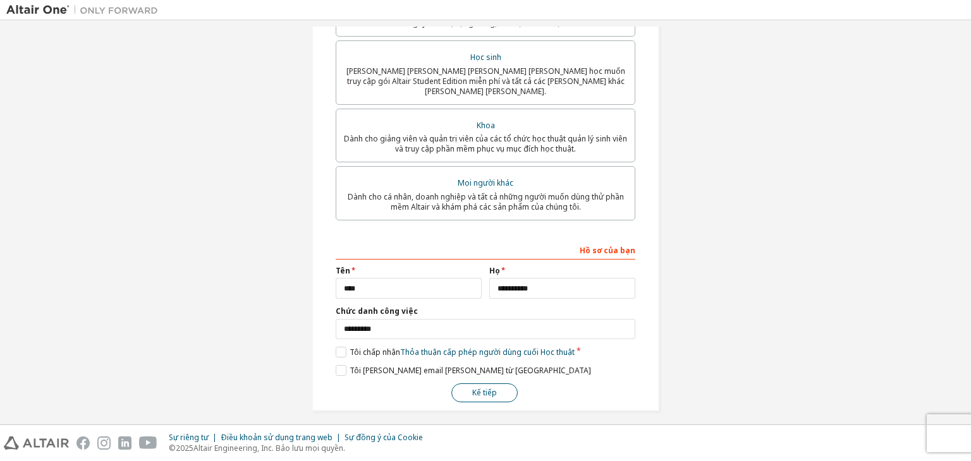
click at [488, 387] on font "Kế tiếp" at bounding box center [484, 392] width 25 height 11
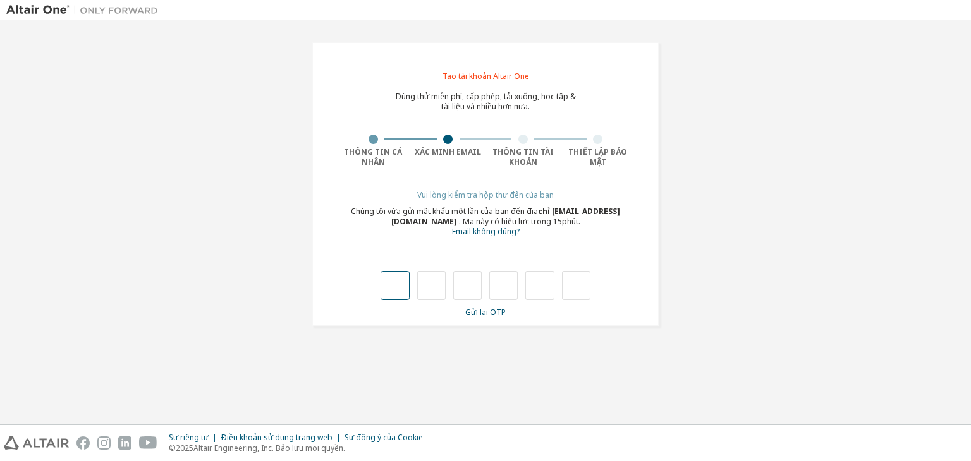
click at [397, 286] on input "text" at bounding box center [395, 285] width 28 height 29
type input "*"
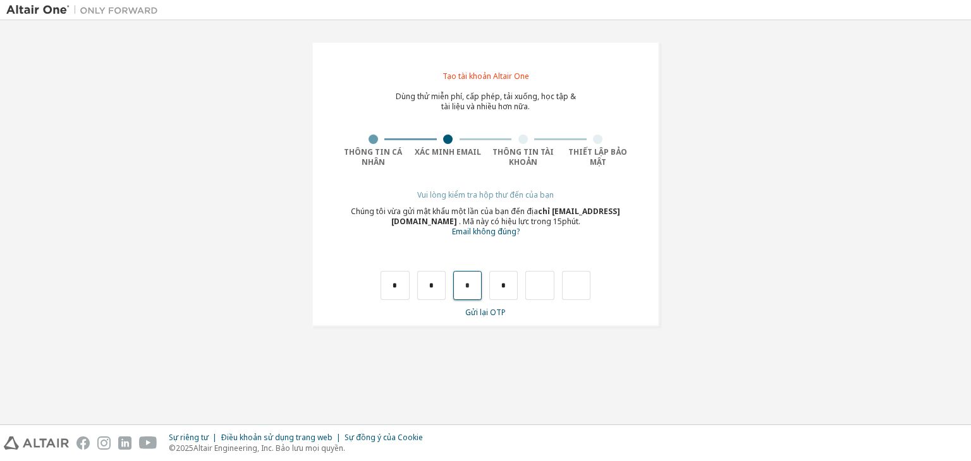
click at [473, 291] on input "*" at bounding box center [467, 285] width 28 height 29
type input "*"
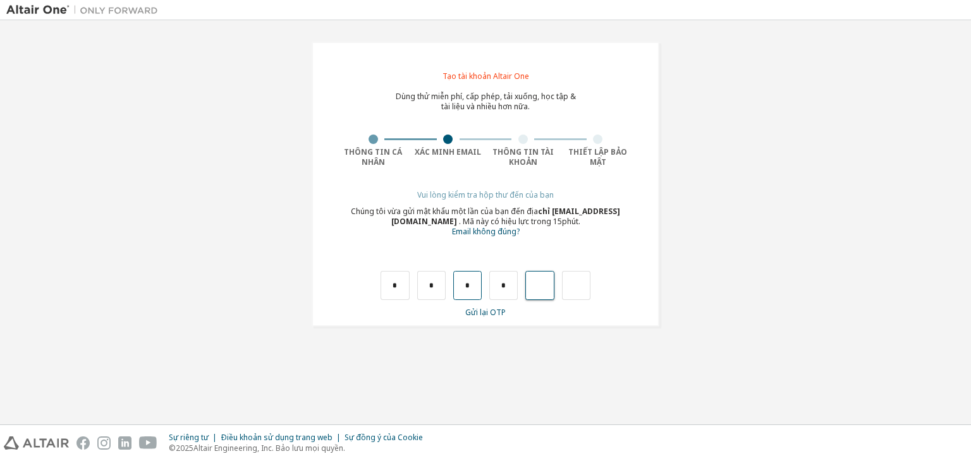
type input "*"
click at [544, 283] on input "*" at bounding box center [539, 285] width 28 height 29
click at [405, 283] on input "*" at bounding box center [395, 285] width 28 height 29
type input "*"
click at [544, 284] on input "text" at bounding box center [539, 285] width 28 height 29
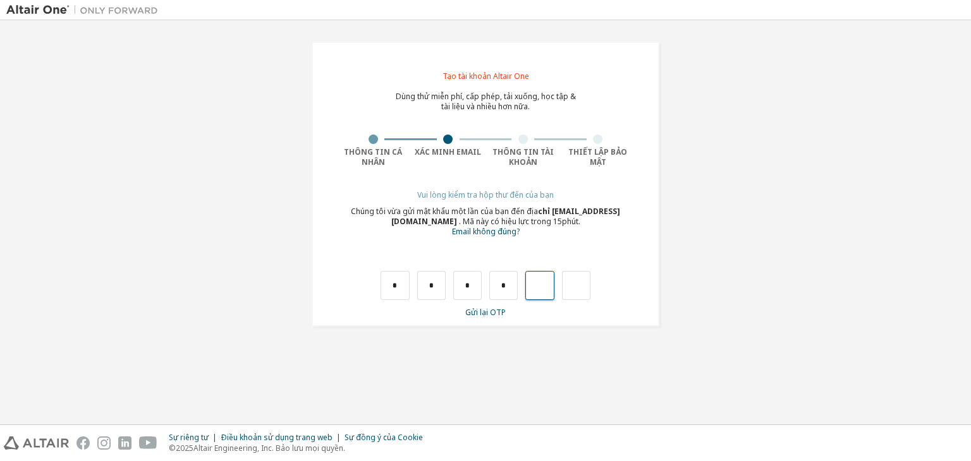
type input "*"
